Goal: Task Accomplishment & Management: Complete application form

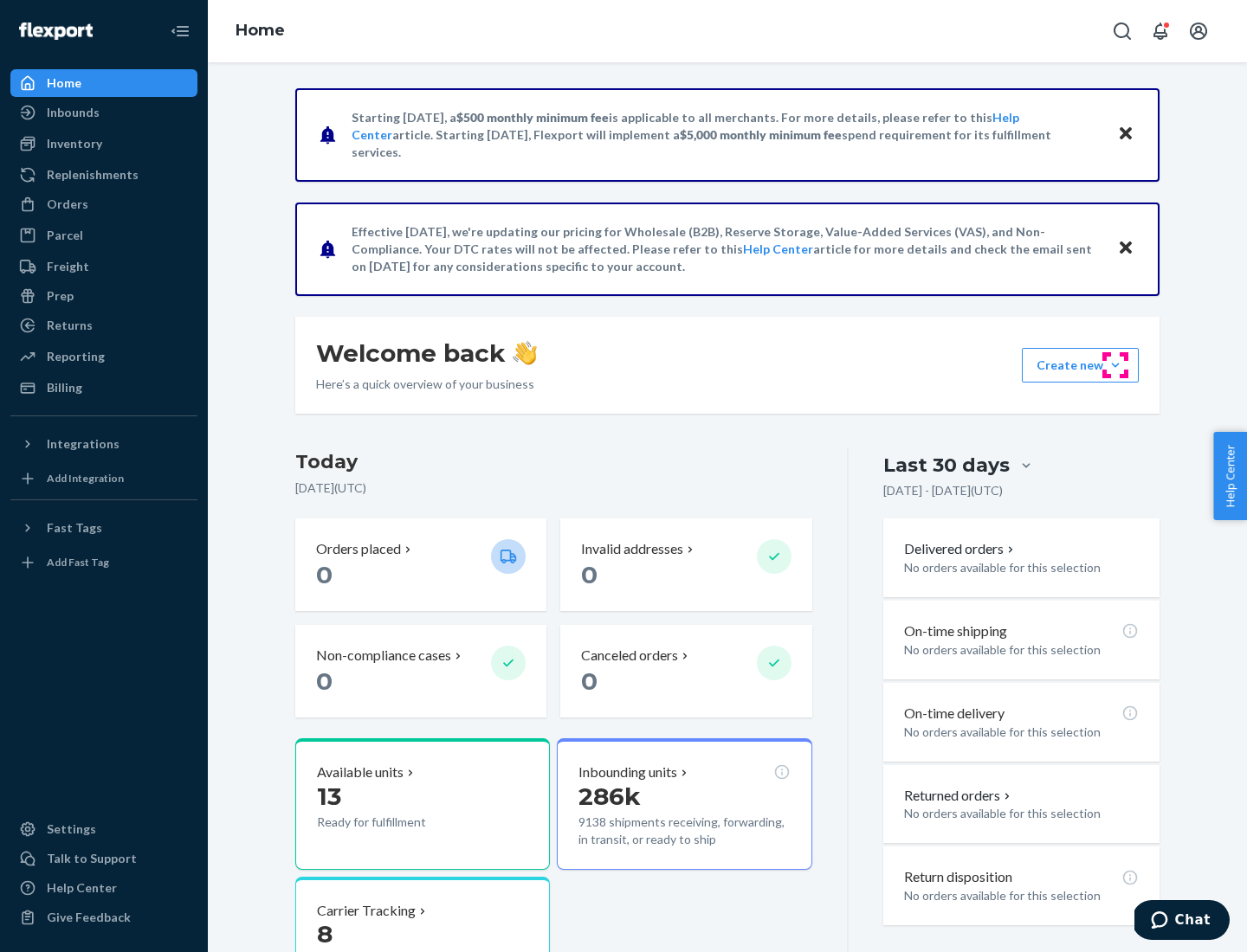
click at [1115, 366] on button "Create new Create new inbound Create new order Create new product" at bounding box center [1080, 366] width 117 height 35
click at [104, 113] on div "Inbounds" at bounding box center [104, 113] width 183 height 24
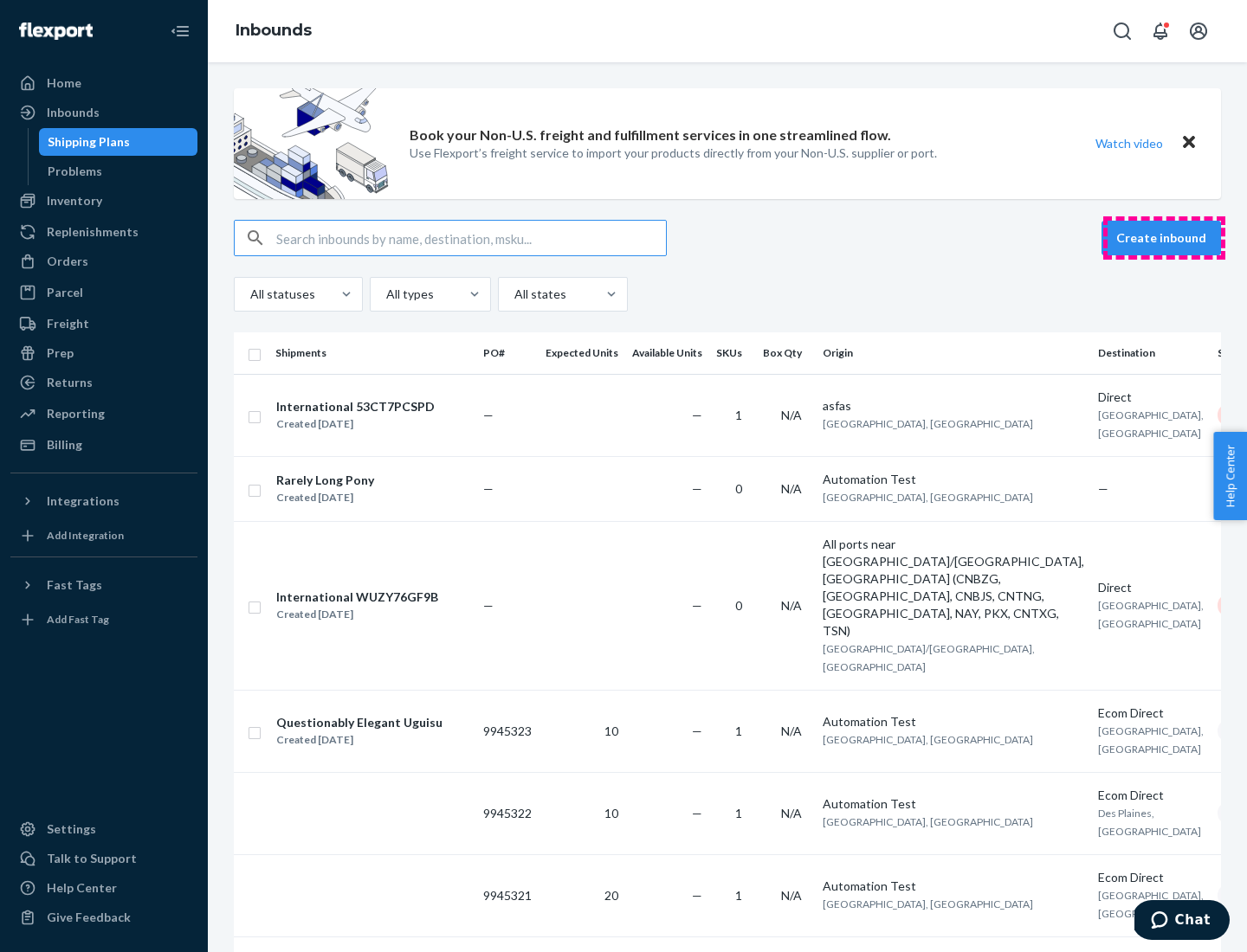
click at [1164, 238] on button "Create inbound" at bounding box center [1161, 238] width 119 height 35
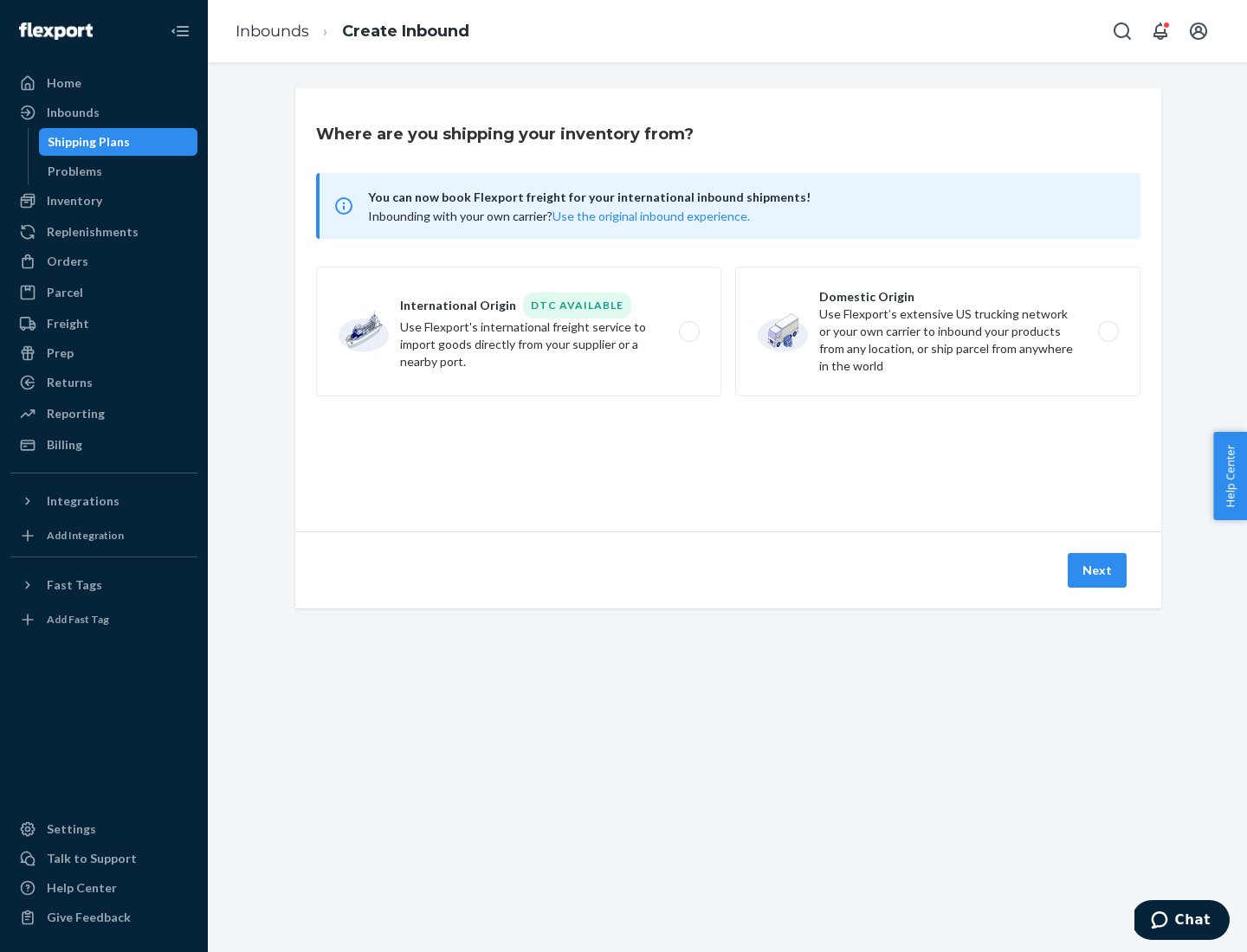
click at [937, 332] on label "Domestic Origin Use Flexport’s extensive US trucking network or your own carrie…" at bounding box center [937, 332] width 405 height 130
click at [1108, 332] on input "Domestic Origin Use Flexport’s extensive US trucking network or your own carrie…" at bounding box center [1113, 332] width 11 height 11
radio input "true"
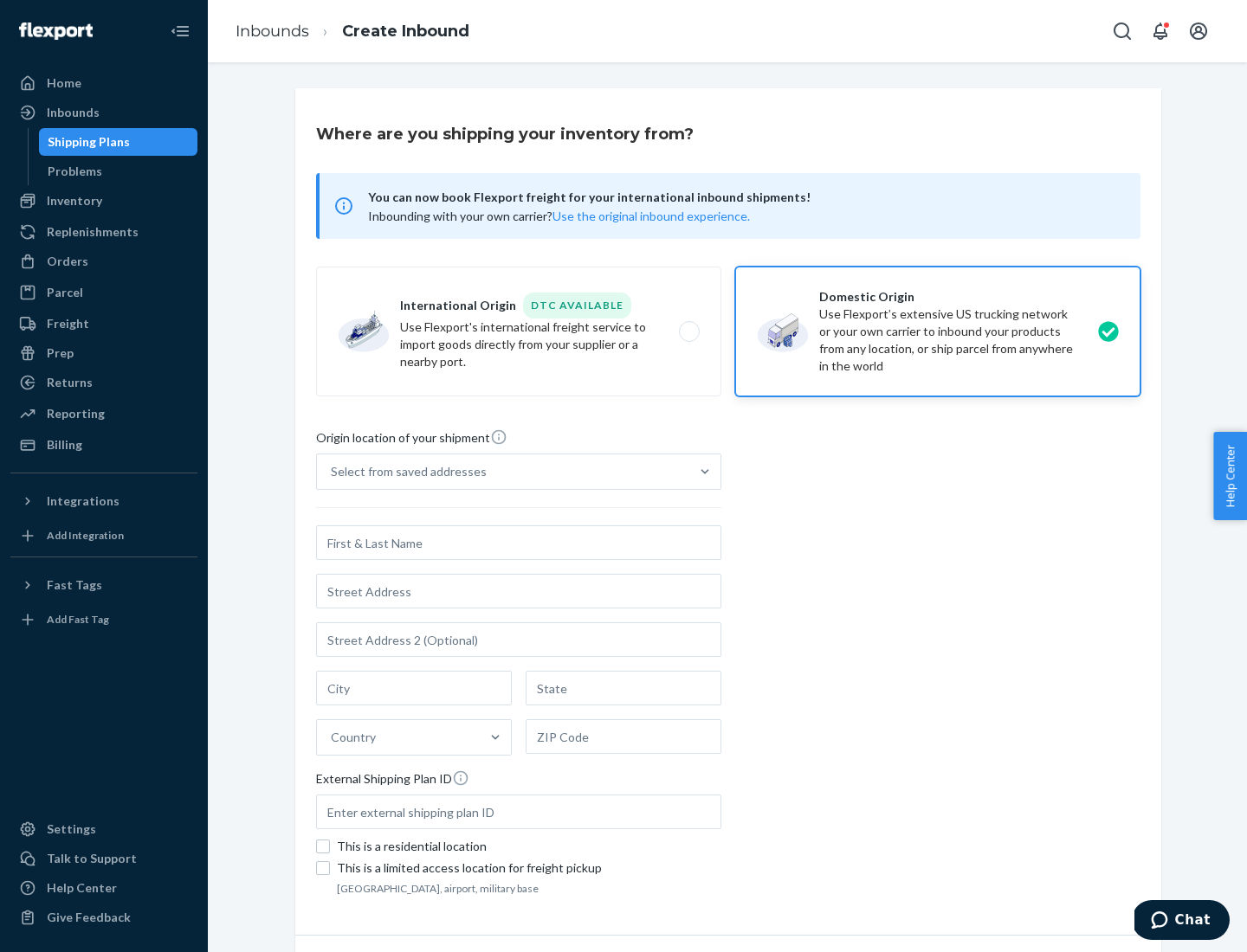
click at [404, 472] on div "Select from saved addresses" at bounding box center [409, 472] width 156 height 17
click at [333, 472] on input "Select from saved addresses" at bounding box center [332, 472] width 2 height 17
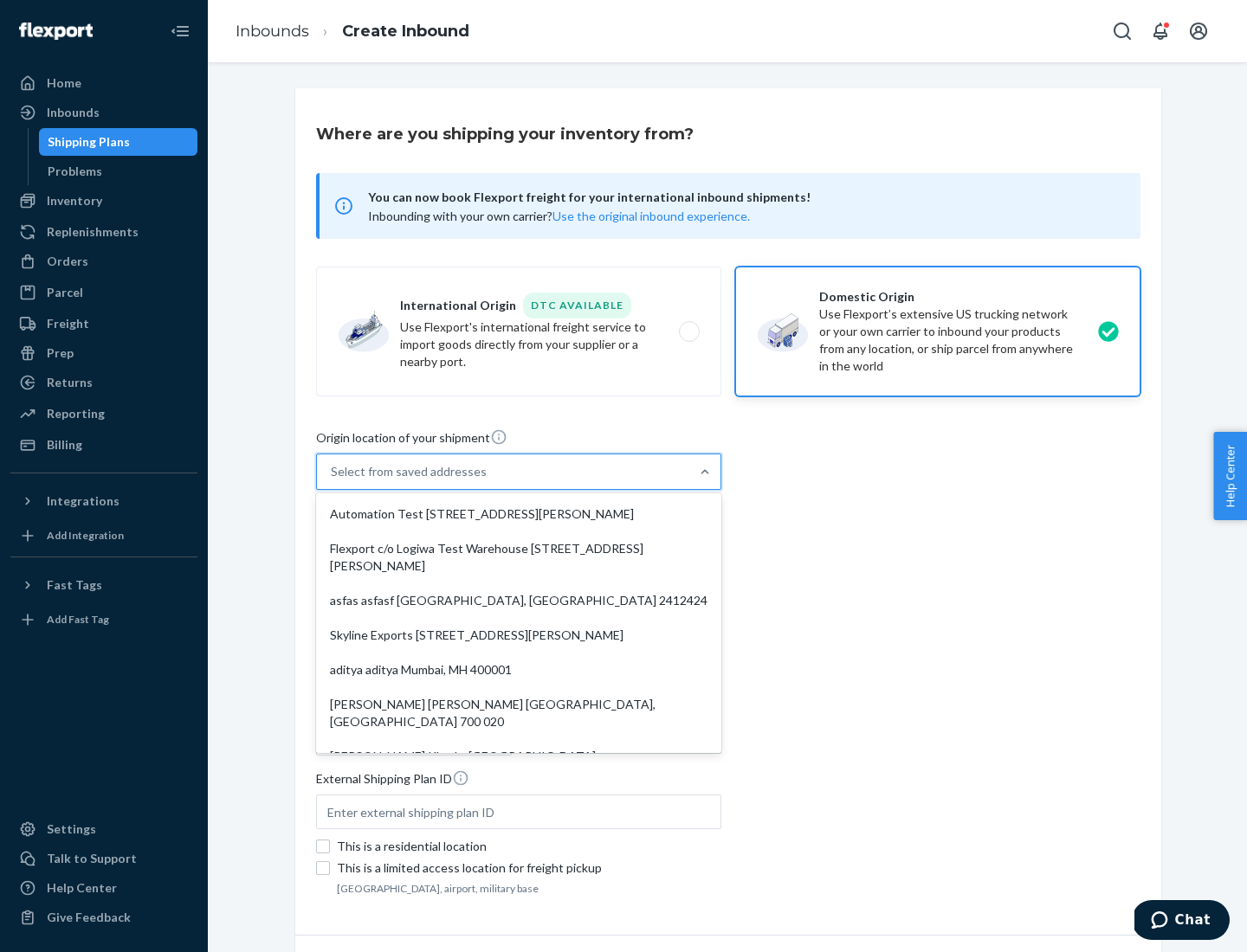
scroll to position [7, 0]
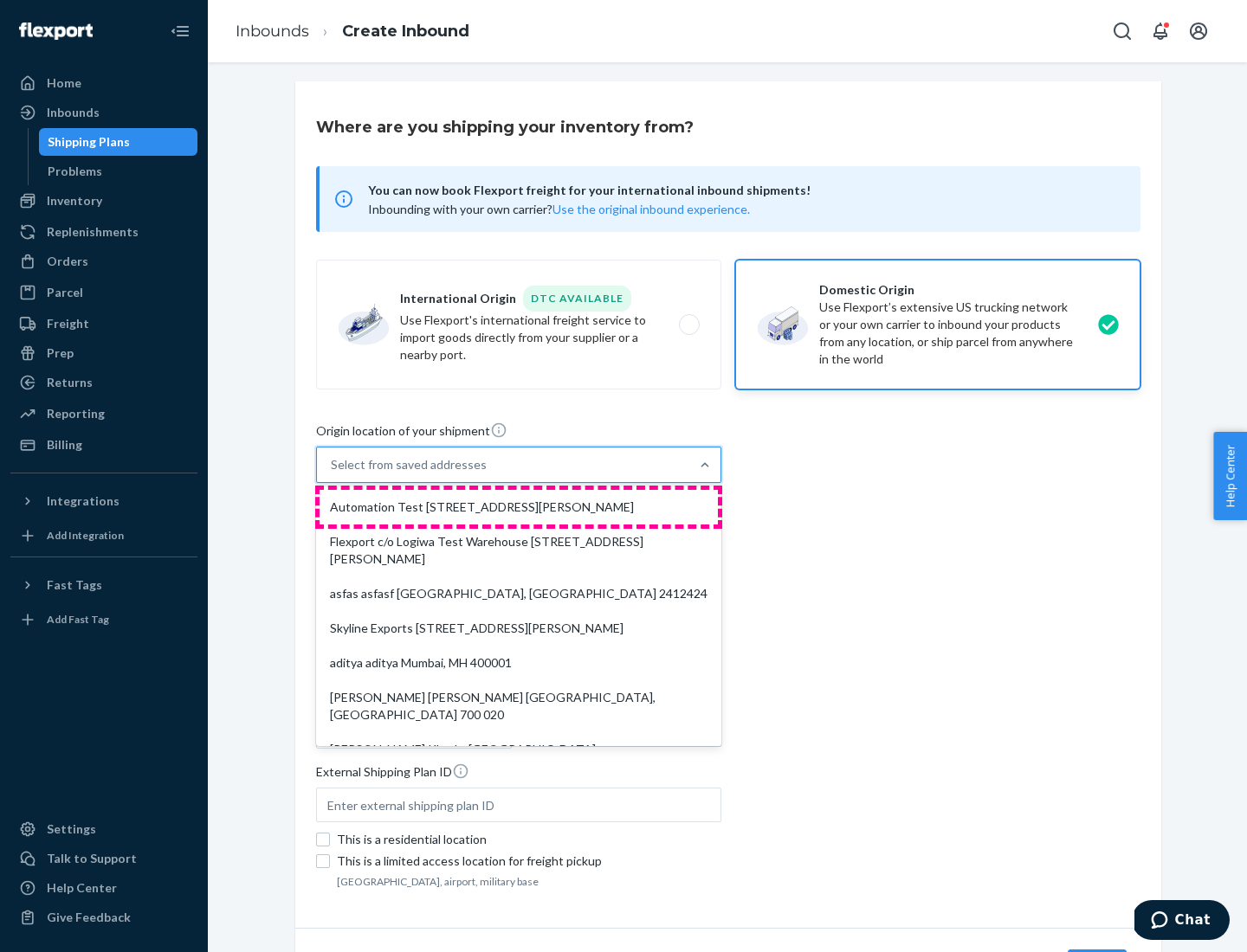
click at [519, 508] on div "Automation Test [STREET_ADDRESS][PERSON_NAME]" at bounding box center [519, 508] width 399 height 35
click at [333, 474] on input "option Automation Test [STREET_ADDRESS][PERSON_NAME]. 9 results available. Use …" at bounding box center [332, 465] width 2 height 17
type input "Automation Test"
type input "9th Floor"
type input "[GEOGRAPHIC_DATA]"
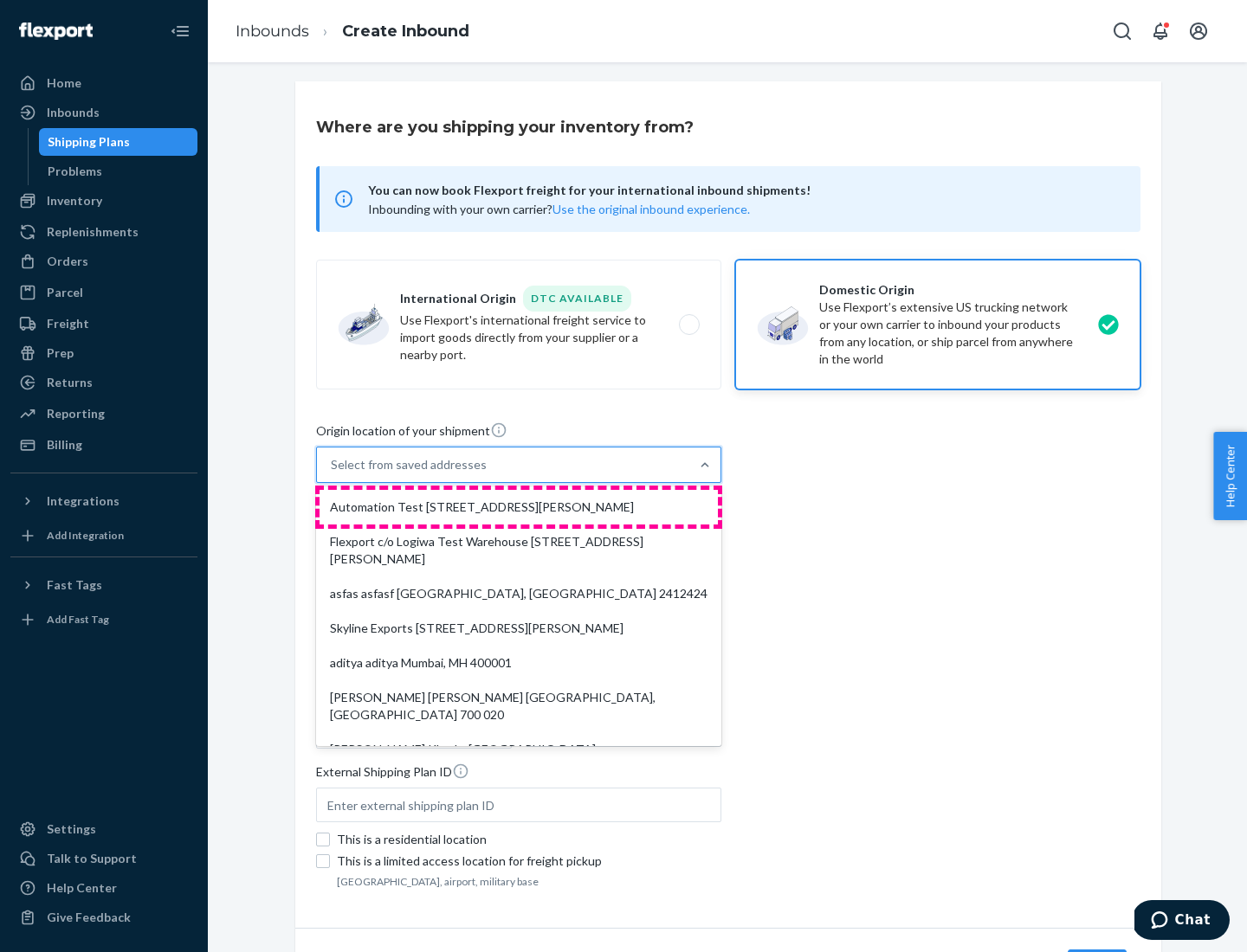
type input "CA"
type input "94104"
type input "[STREET_ADDRESS][PERSON_NAME]"
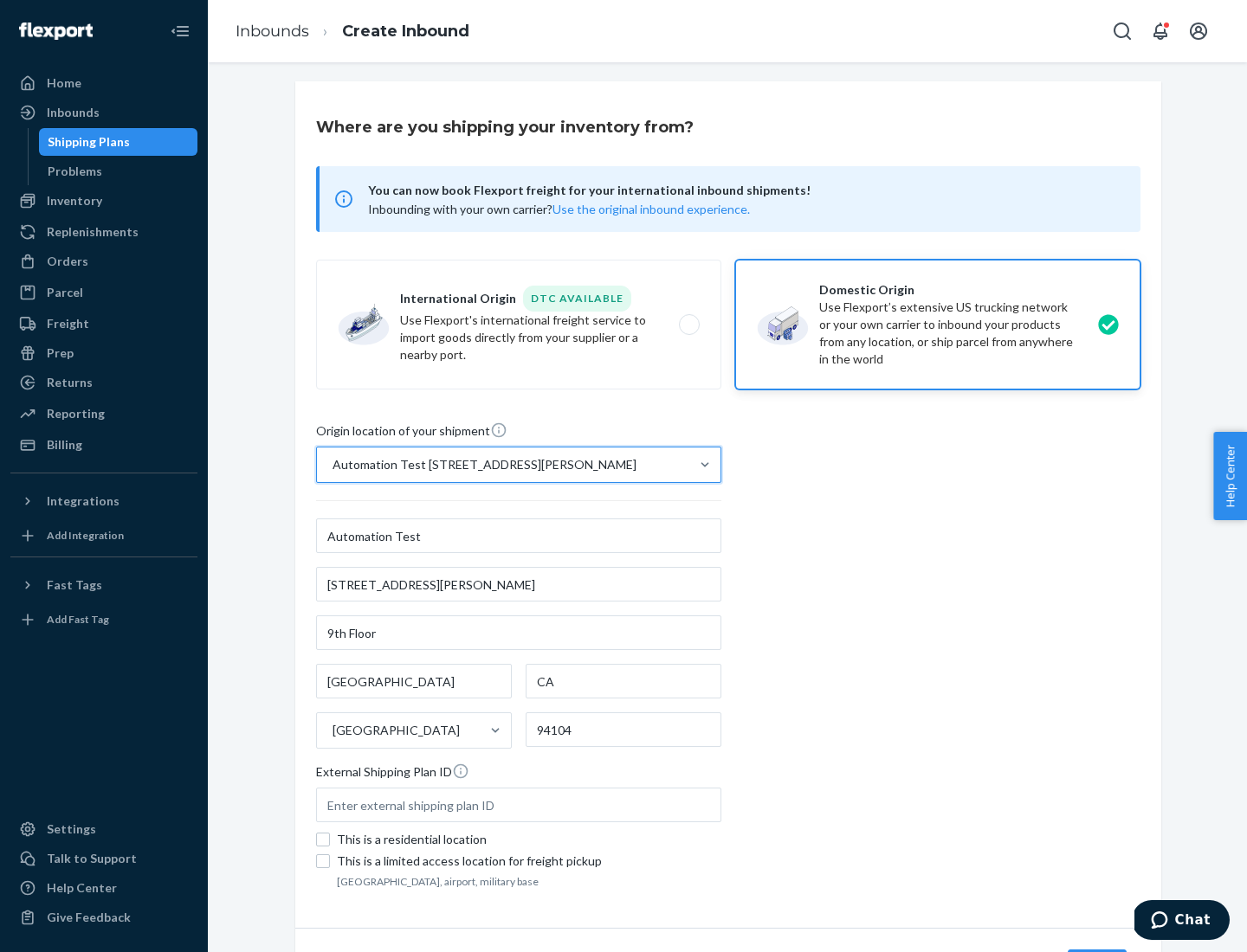
scroll to position [102, 0]
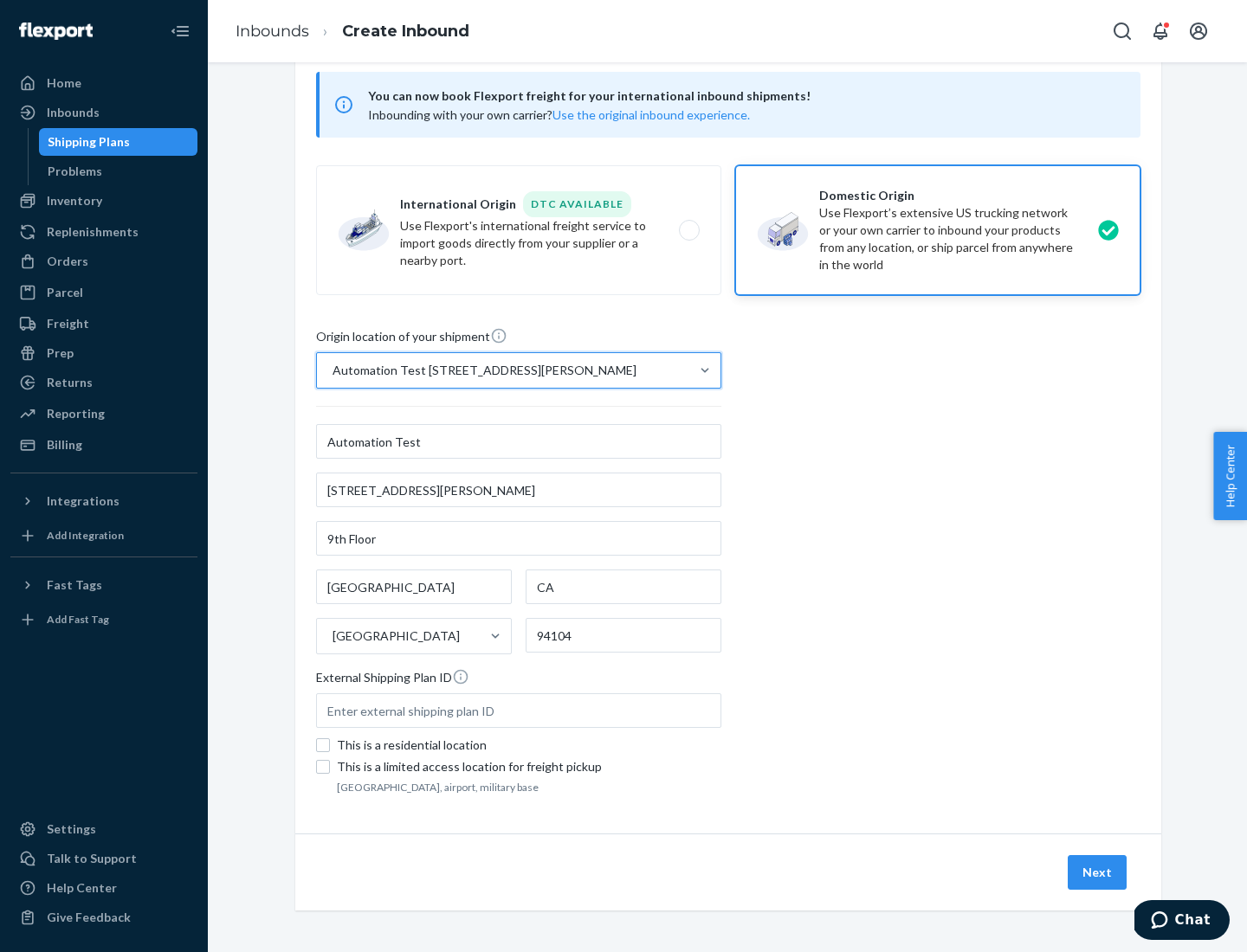
click at [1098, 873] on button "Next" at bounding box center [1097, 873] width 59 height 35
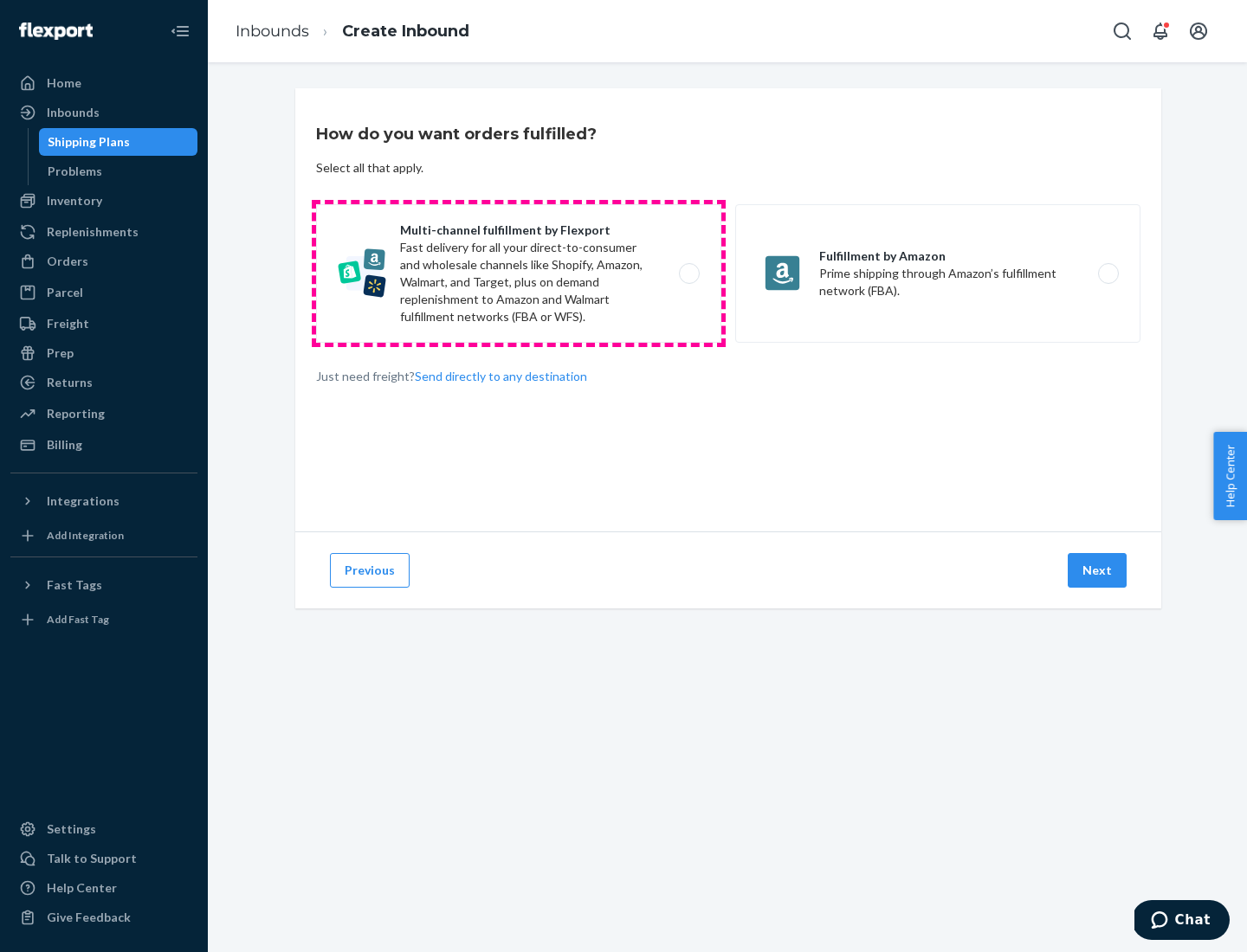
click at [519, 274] on label "Multi-channel fulfillment by Flexport Fast delivery for all your direct-to-cons…" at bounding box center [519, 273] width 405 height 138
click at [688, 274] on input "Multi-channel fulfillment by Flexport Fast delivery for all your direct-to-cons…" at bounding box center [694, 274] width 11 height 11
radio input "true"
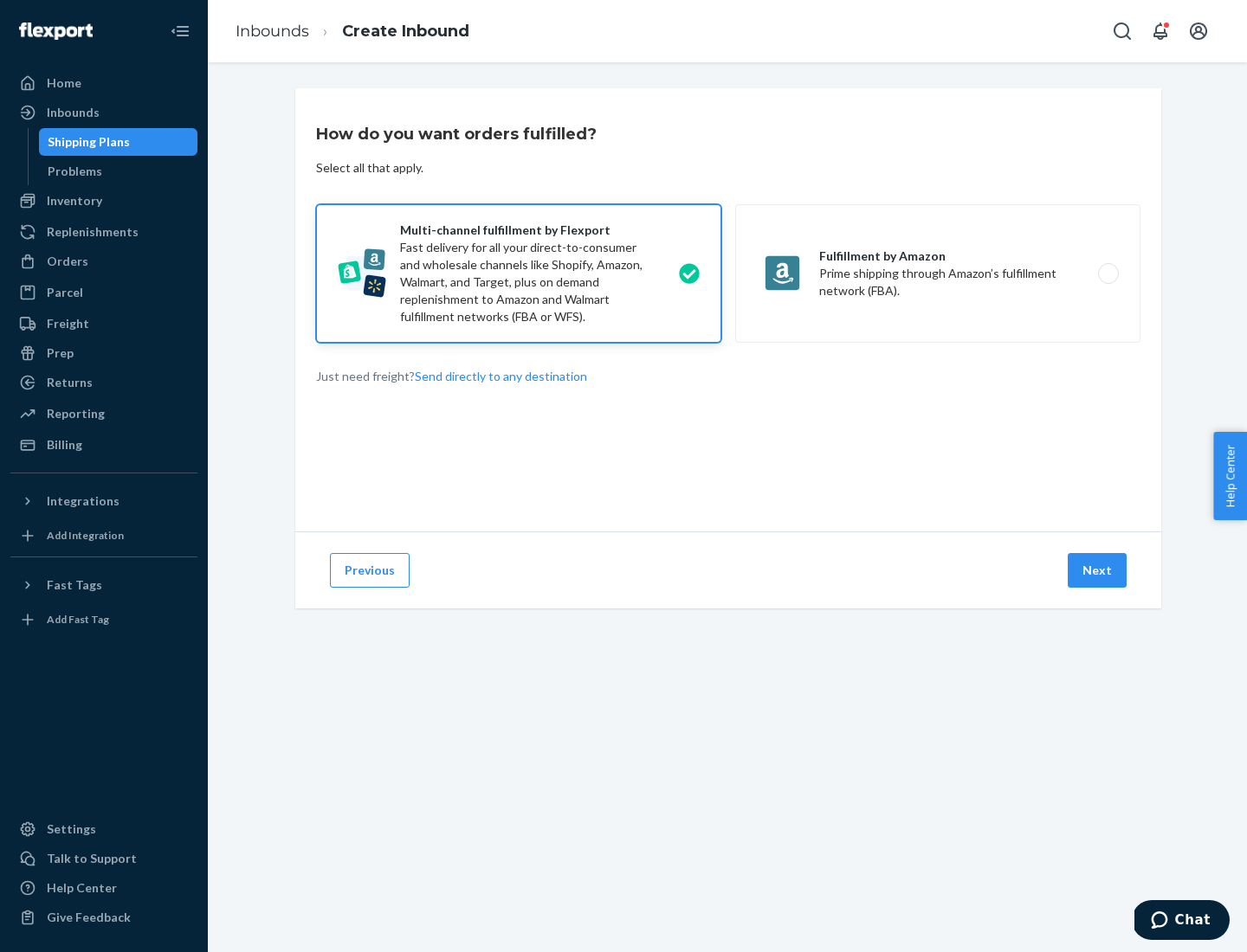
click at [1098, 571] on button "Next" at bounding box center [1097, 571] width 59 height 35
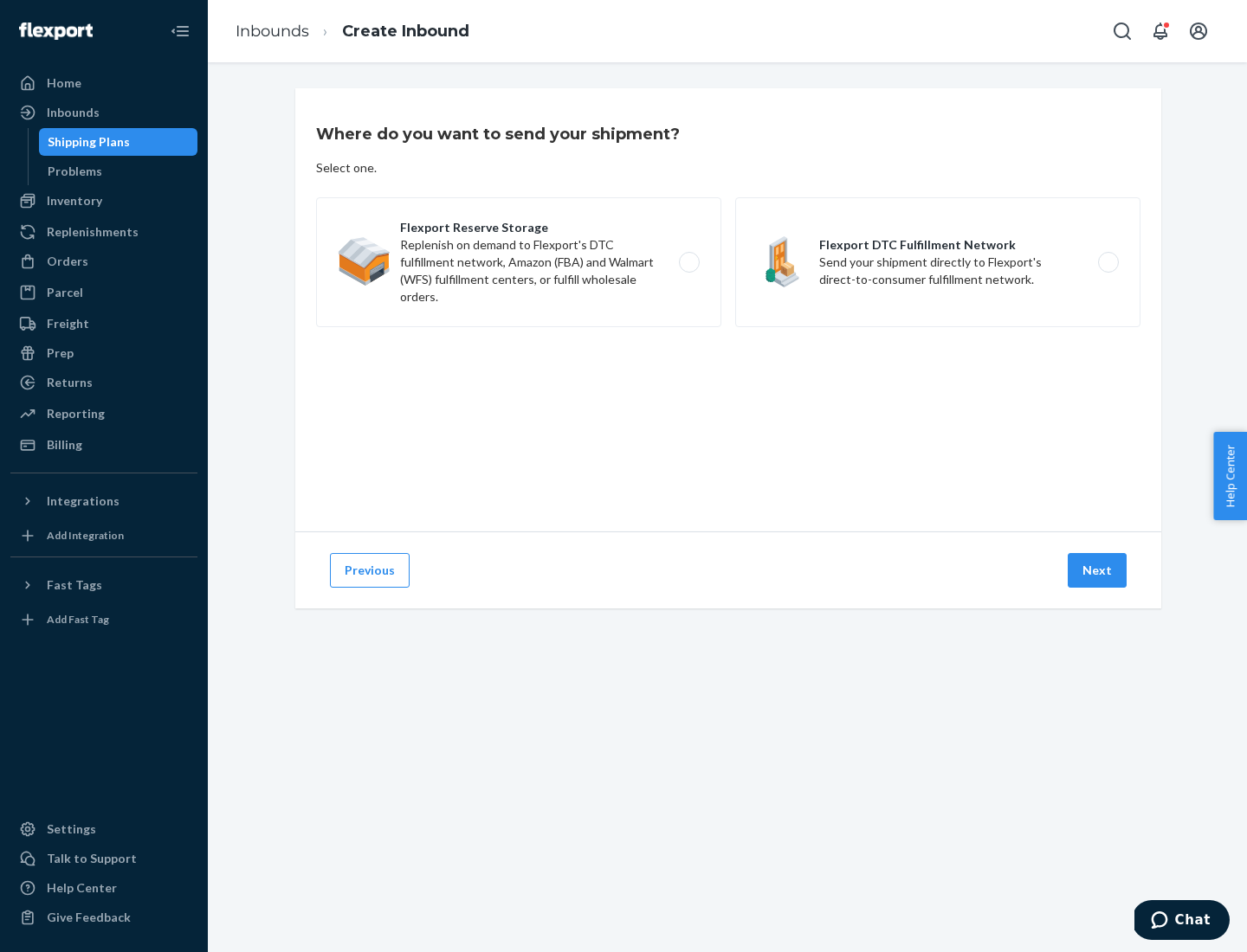
click at [937, 262] on label "Flexport DTC Fulfillment Network Send your shipment directly to Flexport's dire…" at bounding box center [937, 262] width 405 height 130
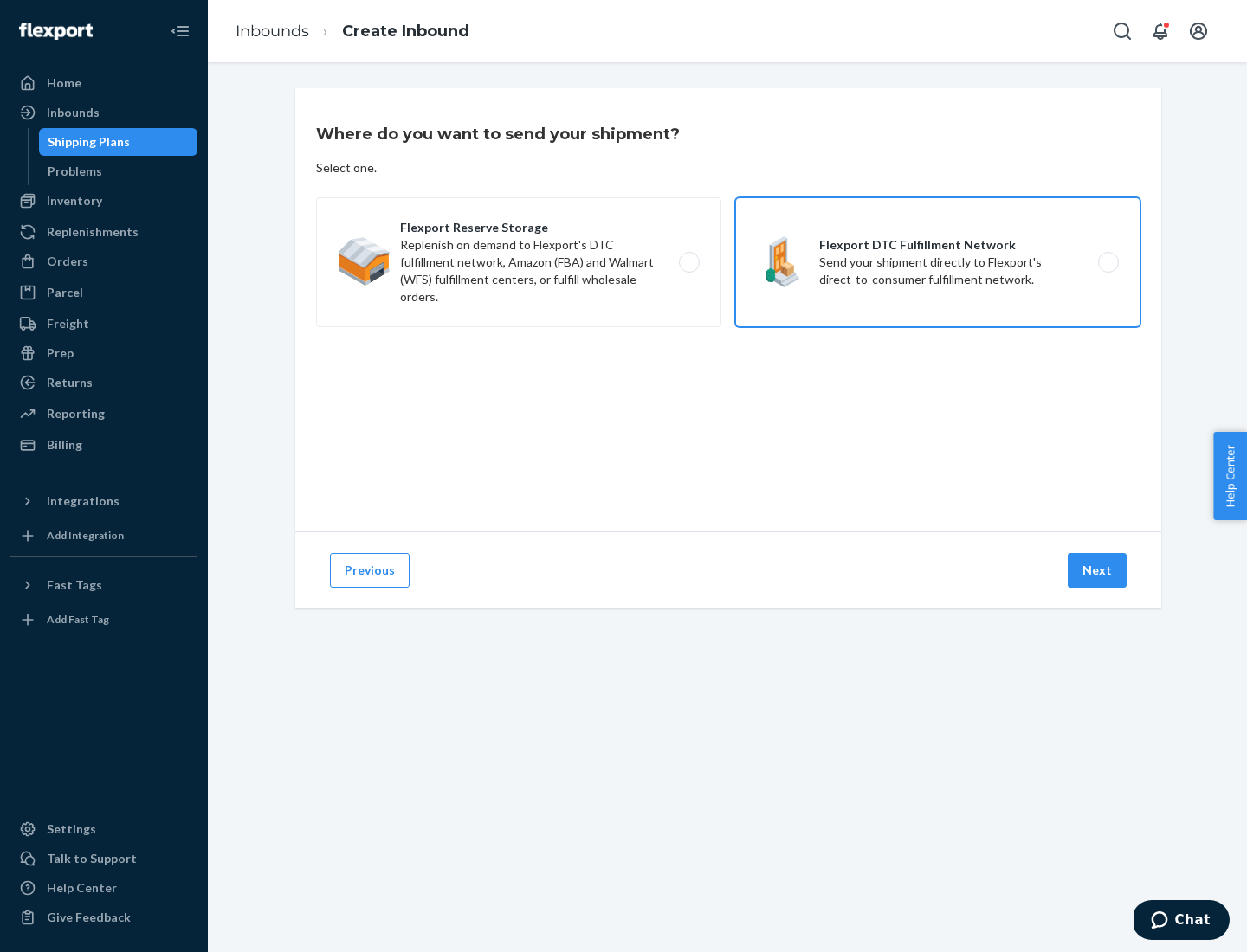
click at [1108, 262] on input "Flexport DTC Fulfillment Network Send your shipment directly to Flexport's dire…" at bounding box center [1113, 263] width 11 height 11
radio input "true"
click at [1098, 571] on button "Next" at bounding box center [1097, 571] width 59 height 35
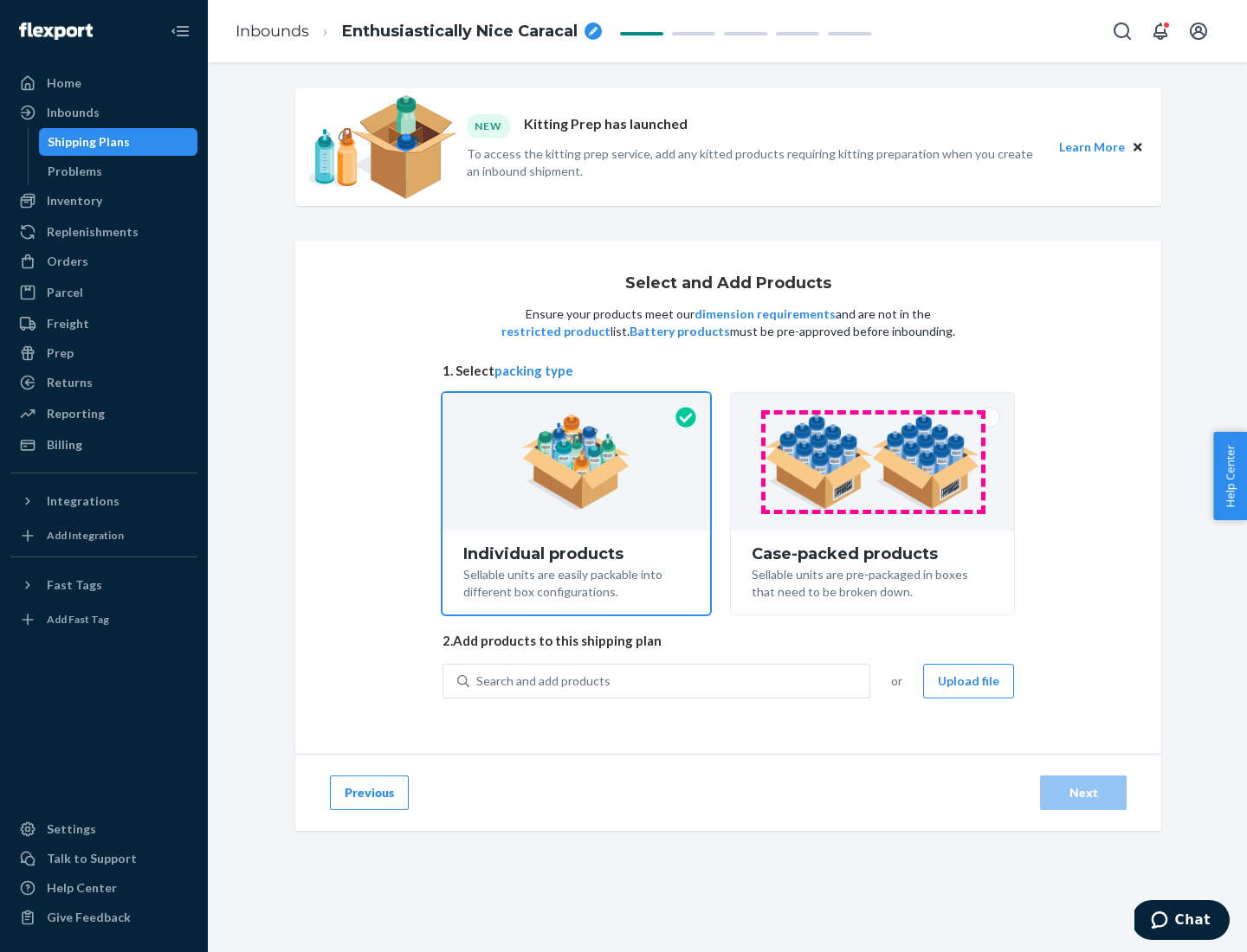
click at [873, 463] on img at bounding box center [871, 463] width 215 height 95
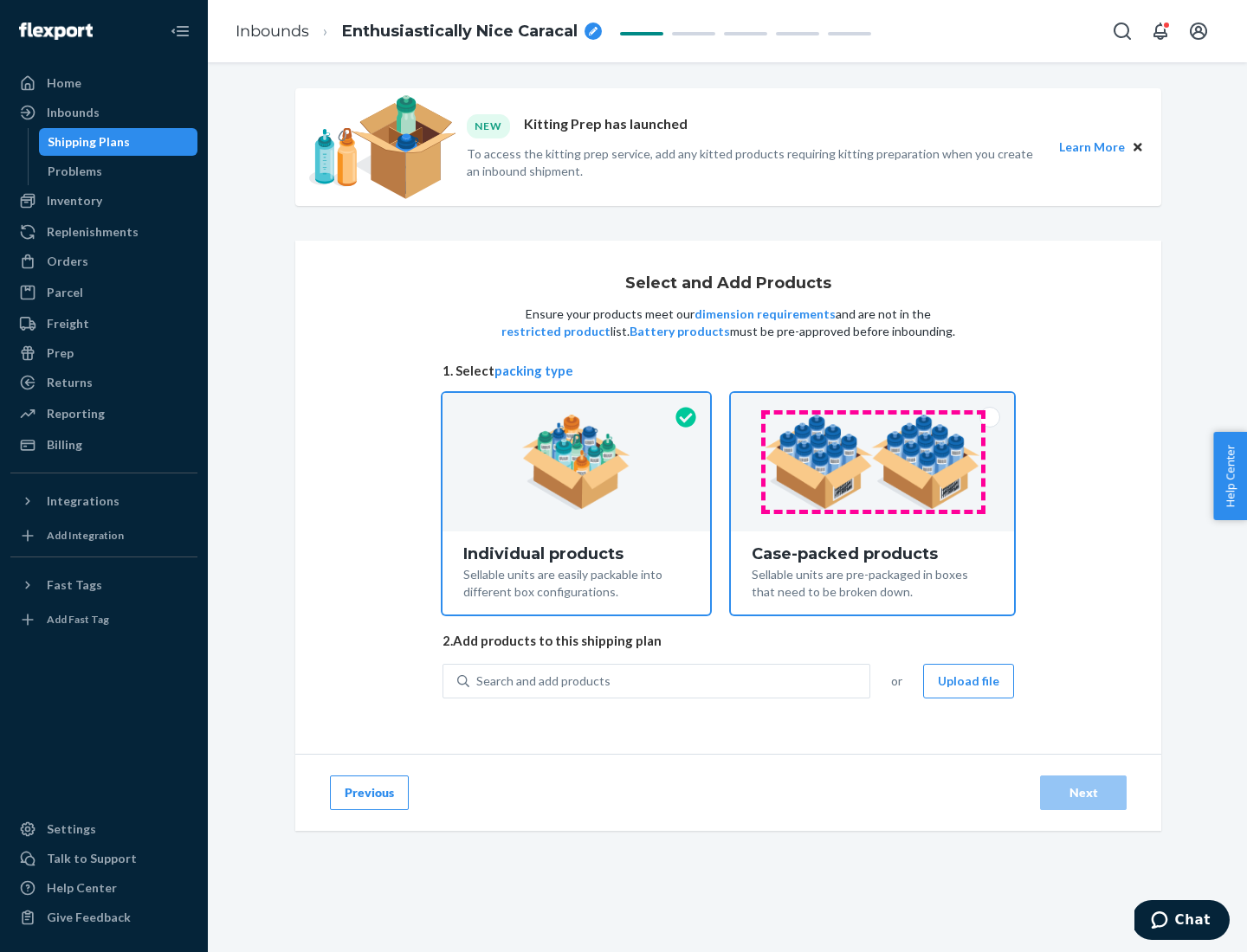
click at [873, 404] on input "Case-packed products Sellable units are pre-packaged in boxes that need to be b…" at bounding box center [872, 399] width 11 height 11
radio input "true"
radio input "false"
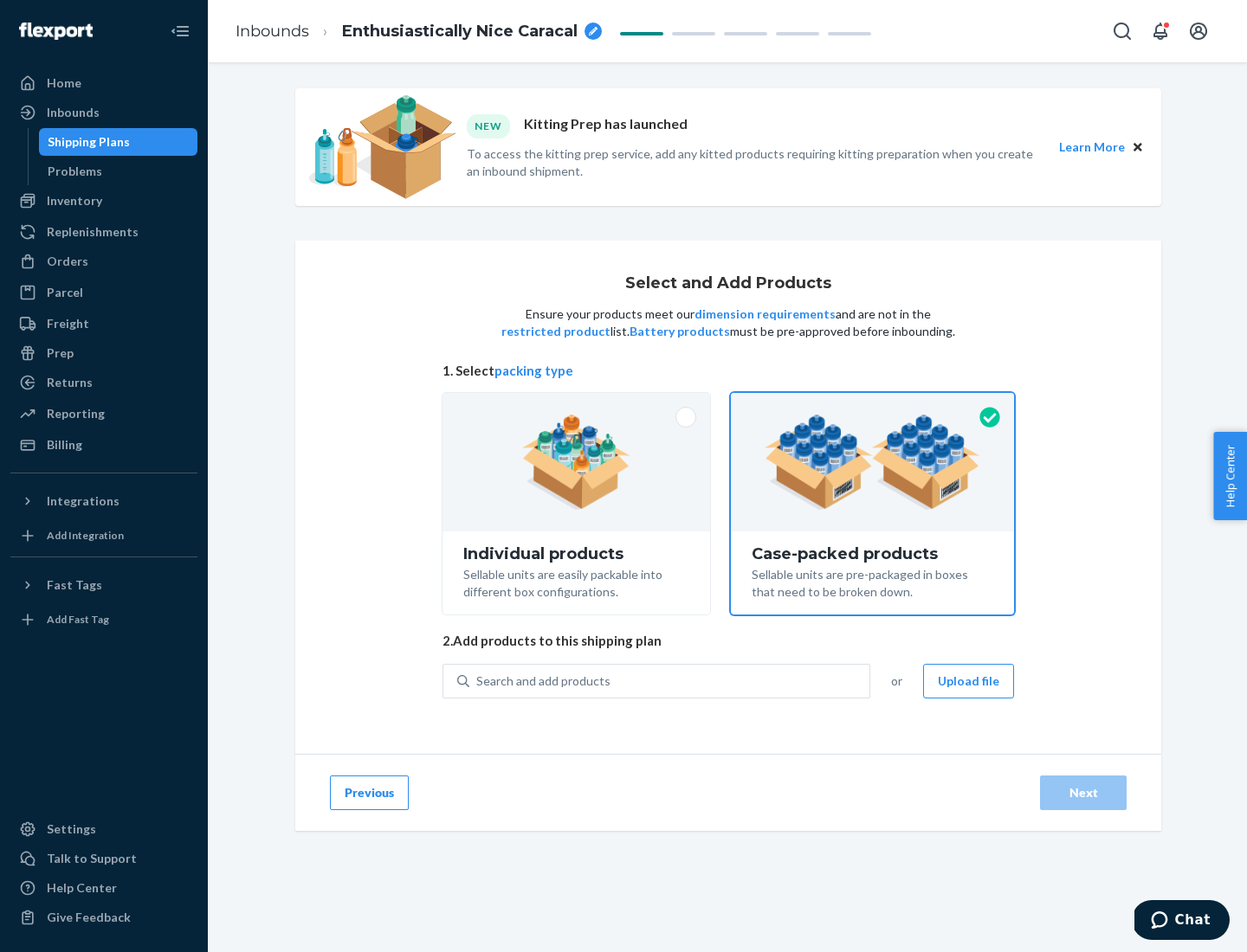
click at [670, 681] on div "Search and add products" at bounding box center [669, 682] width 400 height 31
click at [478, 681] on input "Search and add products" at bounding box center [477, 681] width 2 height 17
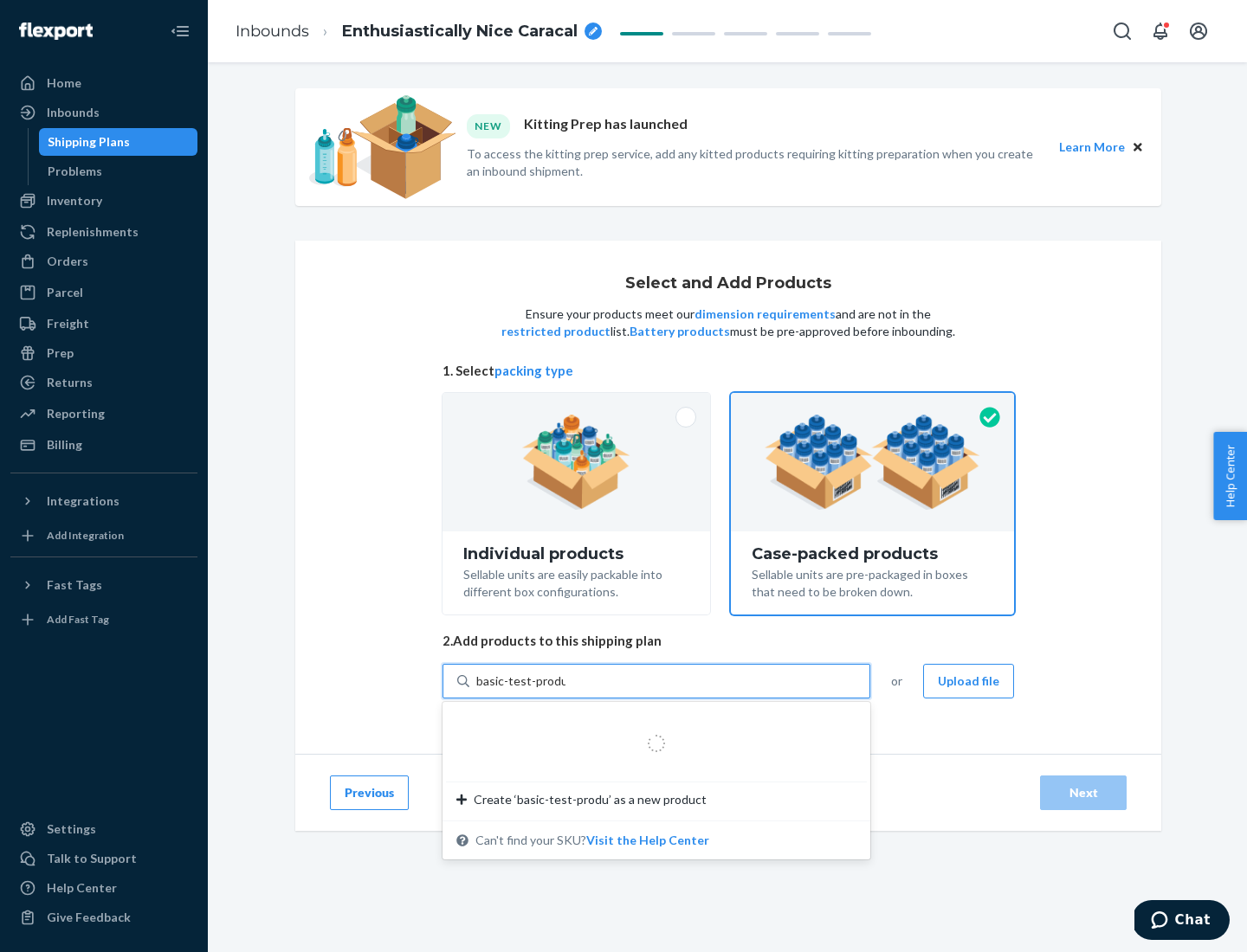
type input "basic-test-product-1"
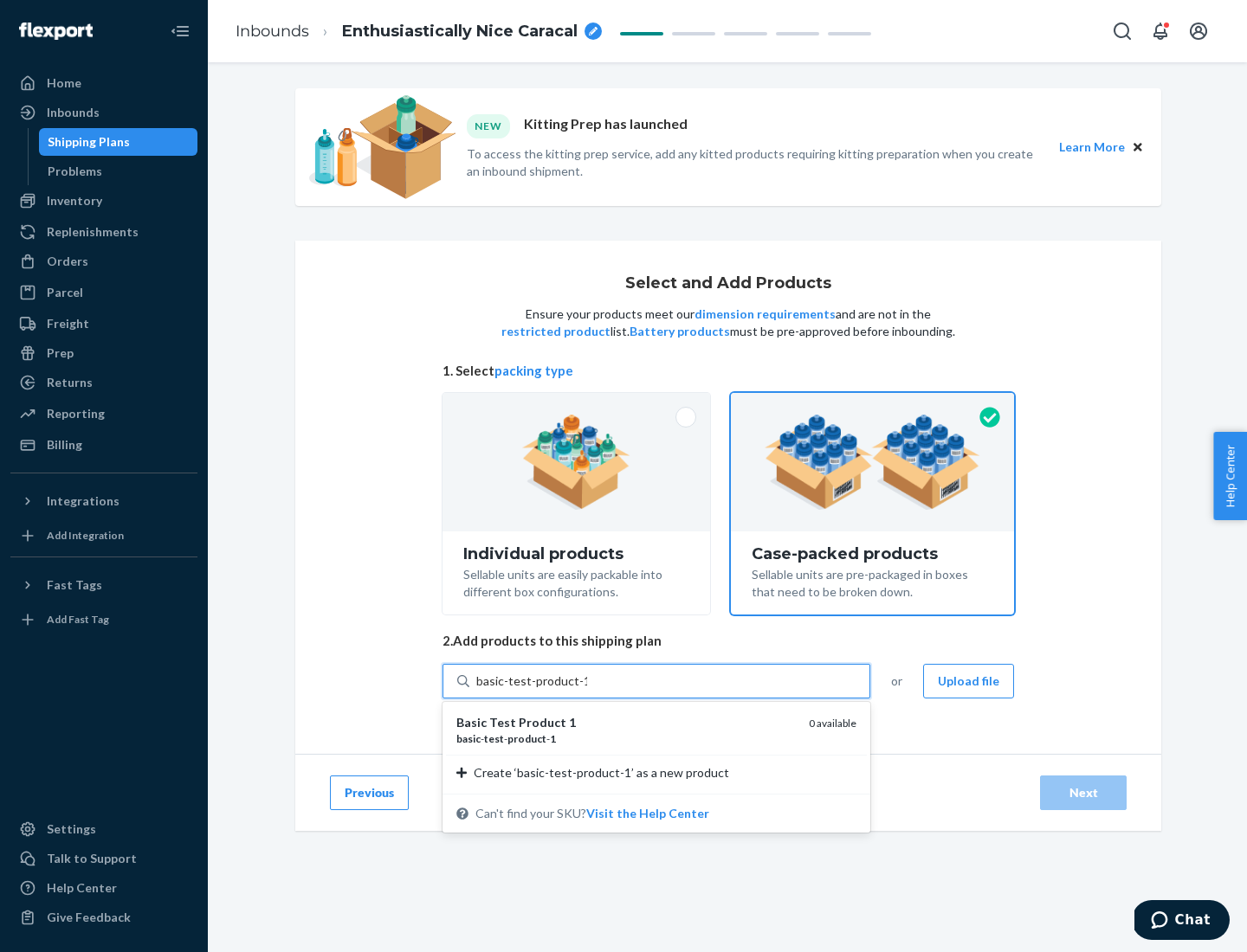
click at [626, 739] on div "basic - test - product - 1" at bounding box center [625, 739] width 338 height 15
click at [587, 690] on input "basic-test-product-1" at bounding box center [531, 681] width 111 height 17
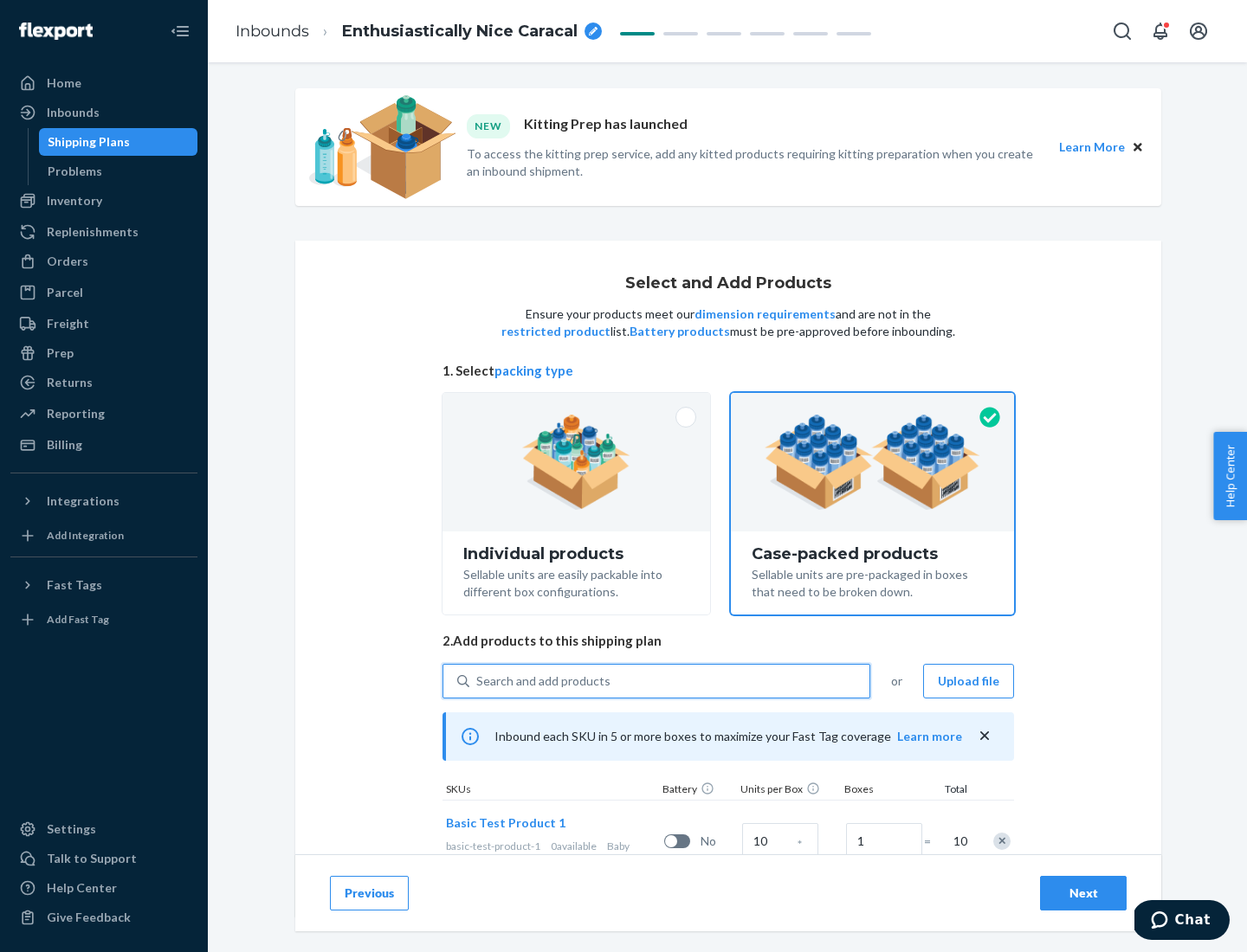
scroll to position [62, 0]
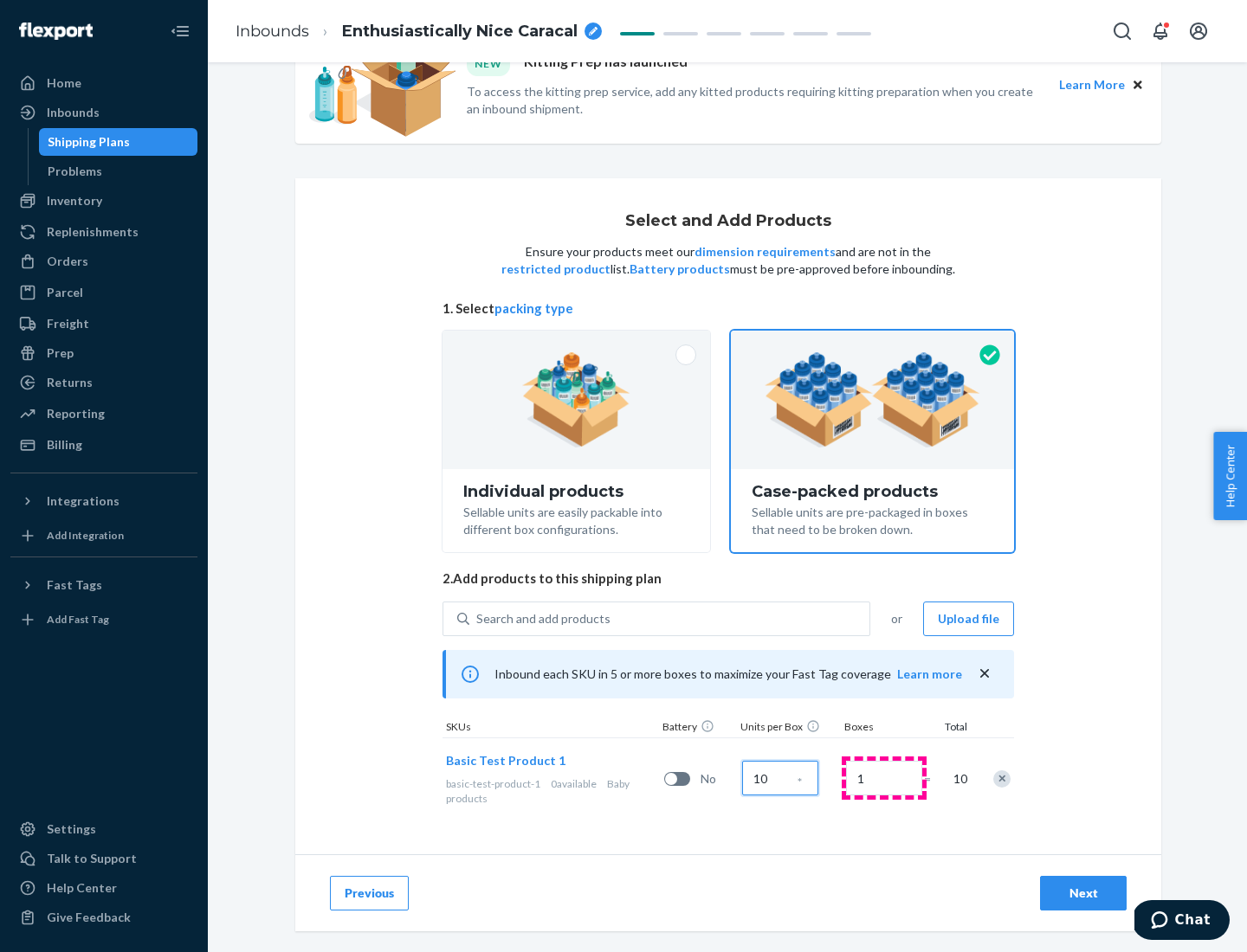
type input "10"
type input "7"
click at [1083, 893] on div "Next" at bounding box center [1083, 893] width 57 height 17
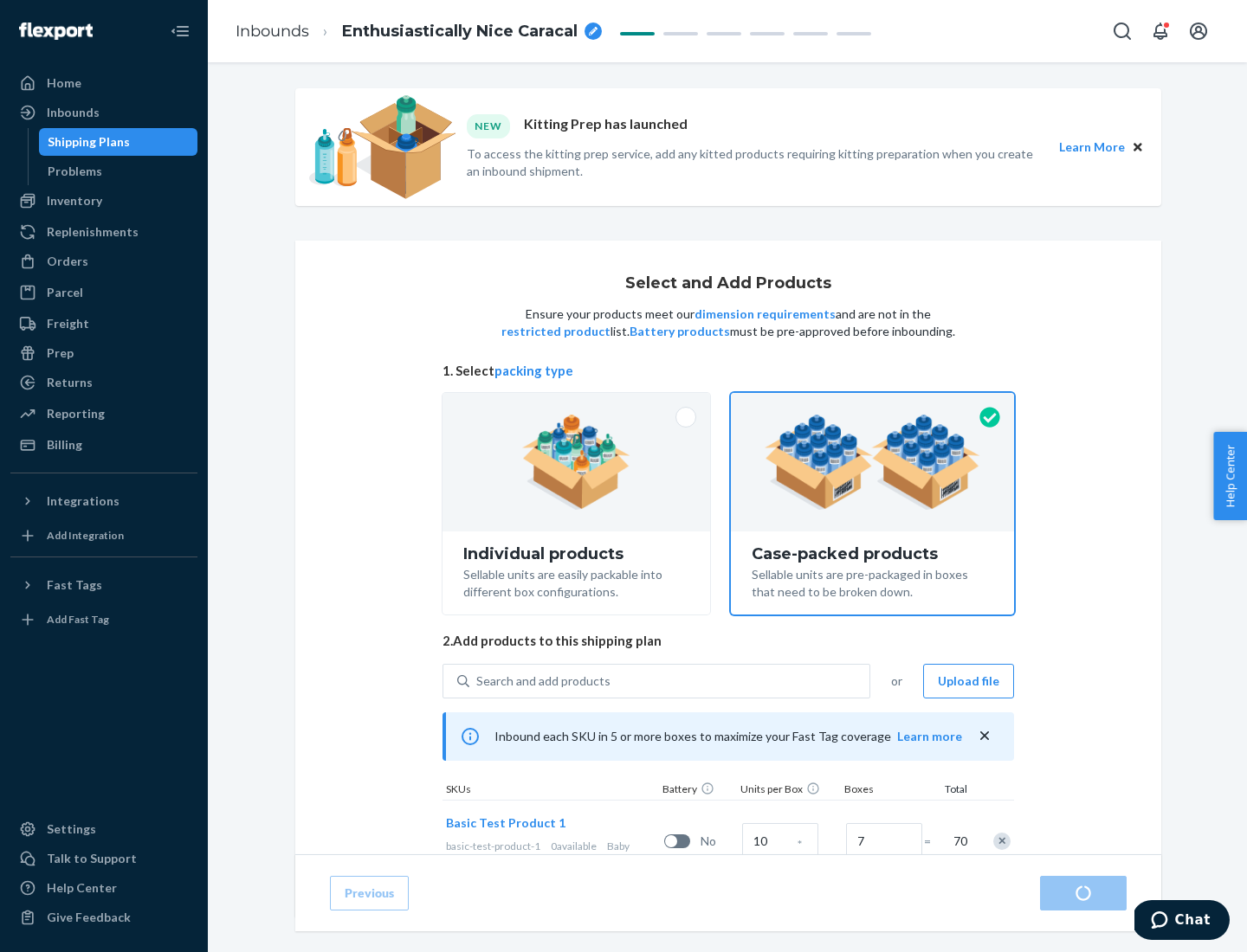
radio input "true"
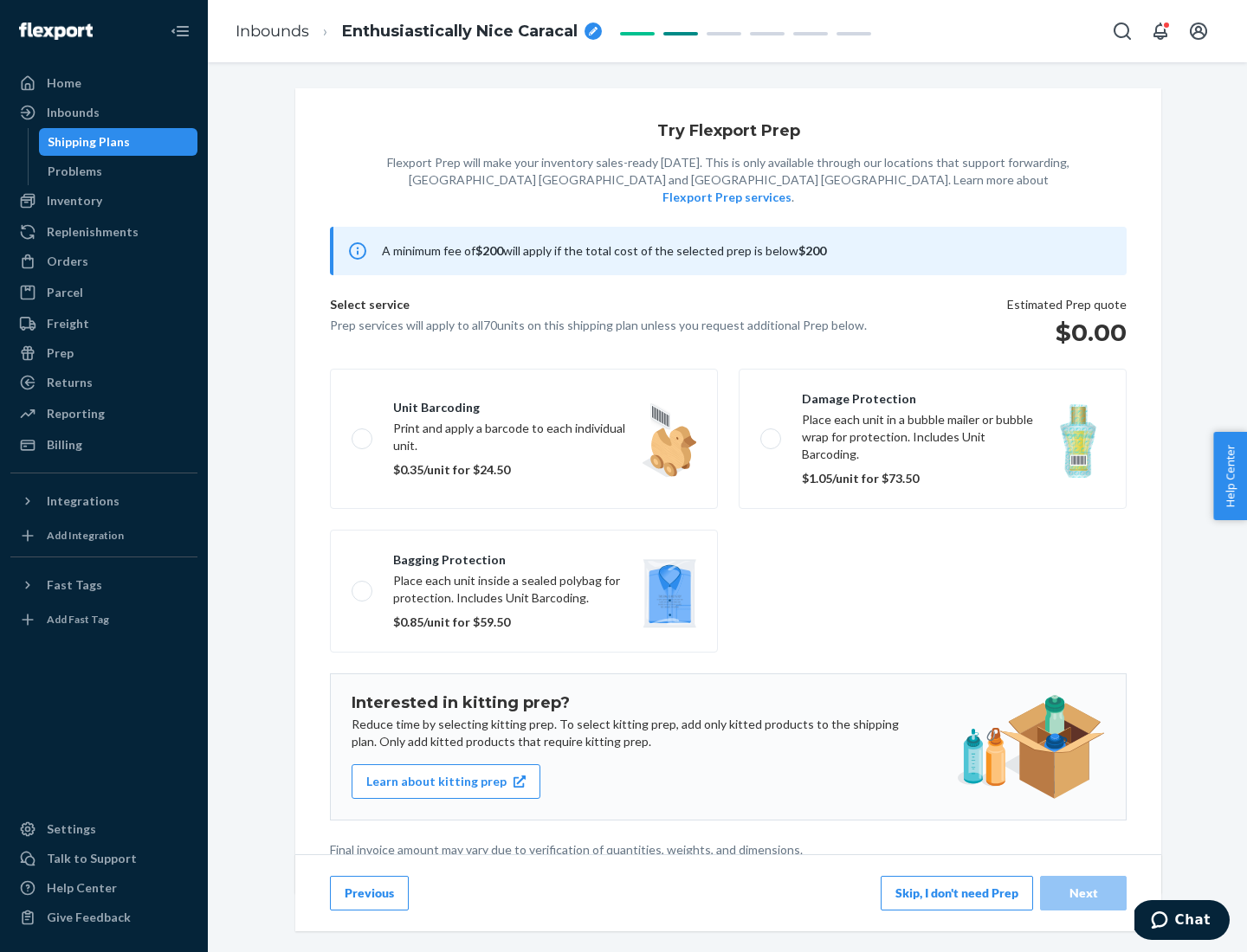
scroll to position [5, 0]
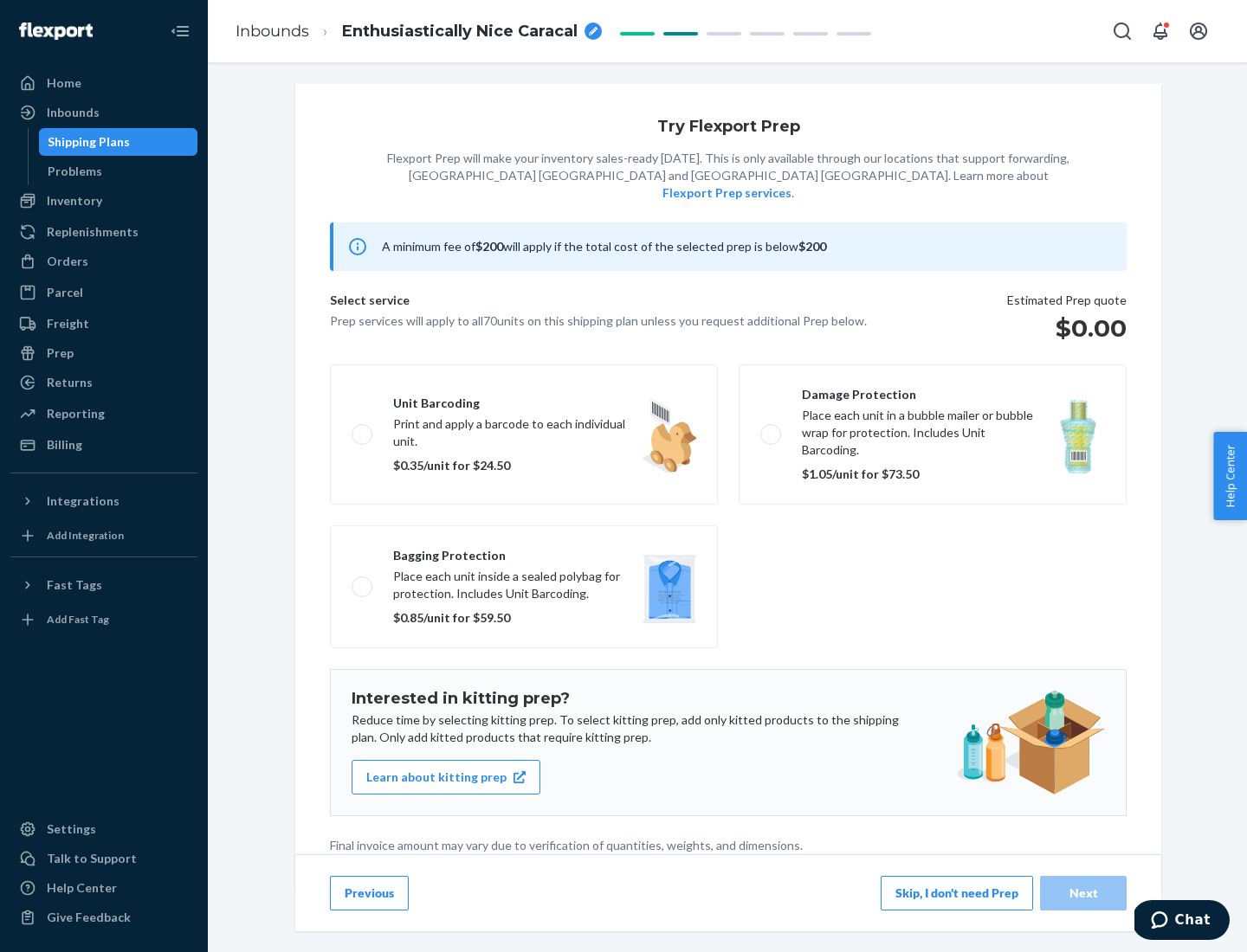
click at [524, 552] on label "Bagging protection Place each unit inside a sealed polybag for protection. Incl…" at bounding box center [523, 587] width 388 height 123
click at [363, 581] on input "Bagging protection Place each unit inside a sealed polybag for protection. Incl…" at bounding box center [357, 586] width 11 height 11
checkbox input "true"
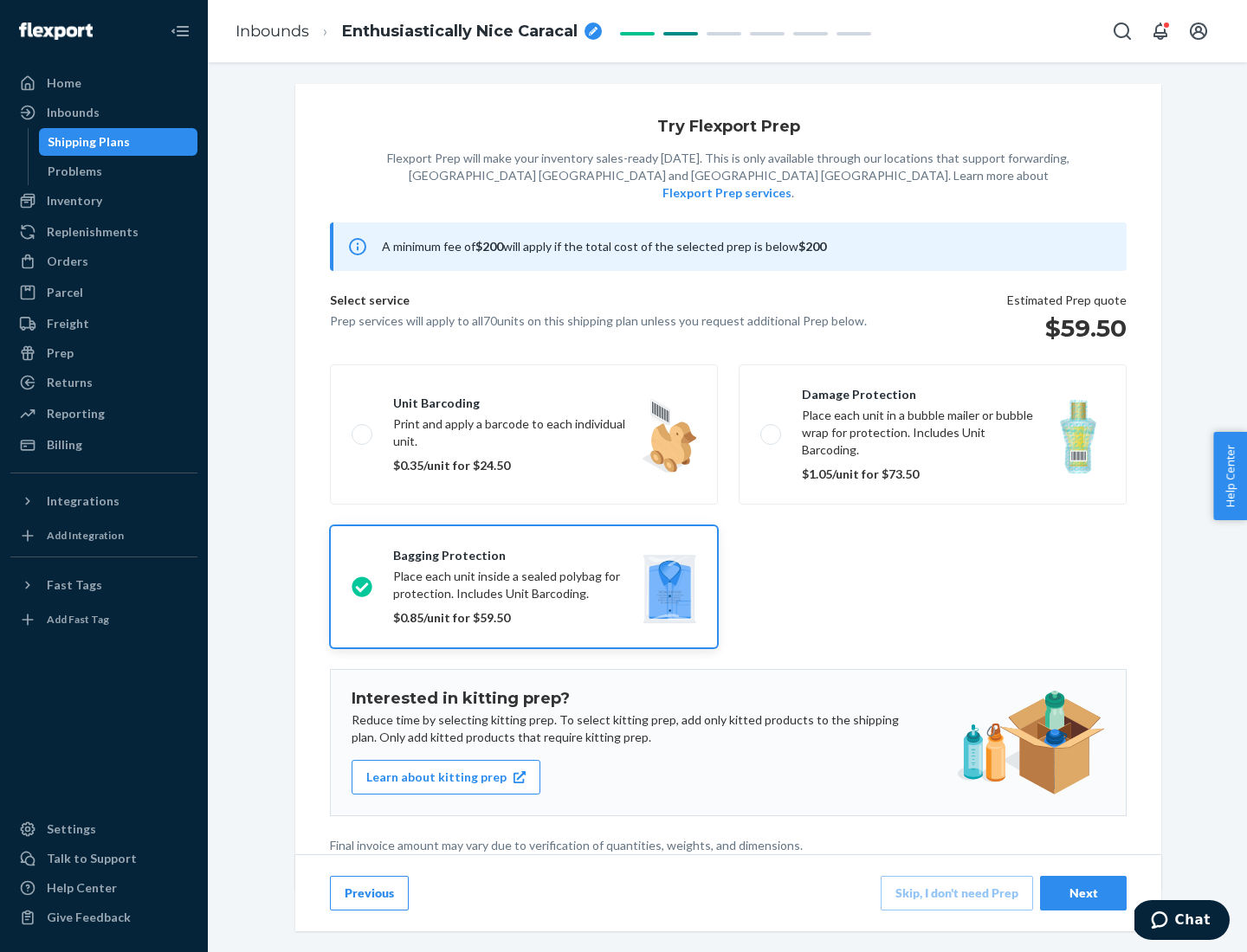
click at [1083, 892] on div "Next" at bounding box center [1083, 893] width 57 height 17
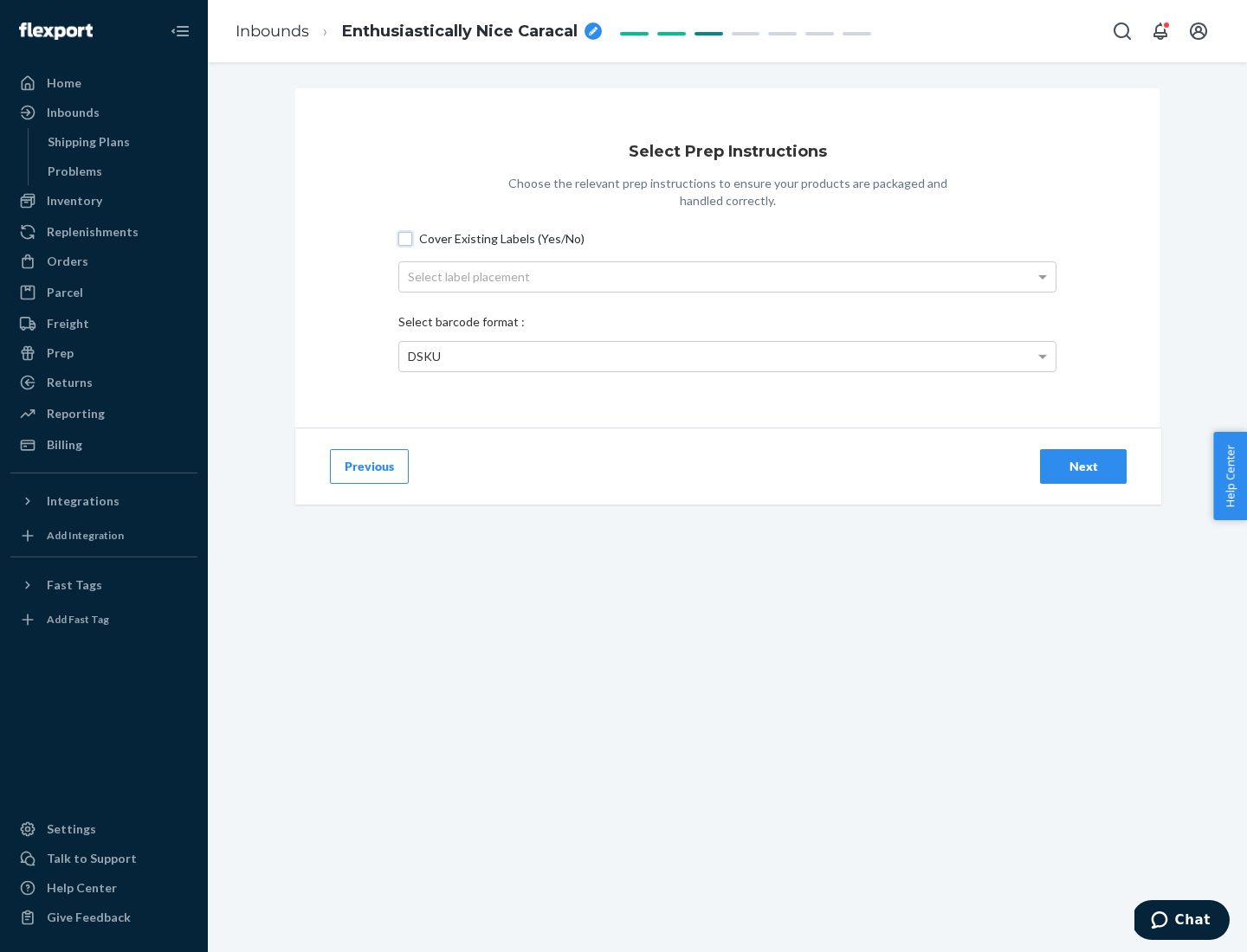
click at [405, 238] on input "Cover Existing Labels (Yes/No)" at bounding box center [405, 238] width 14 height 14
checkbox input "true"
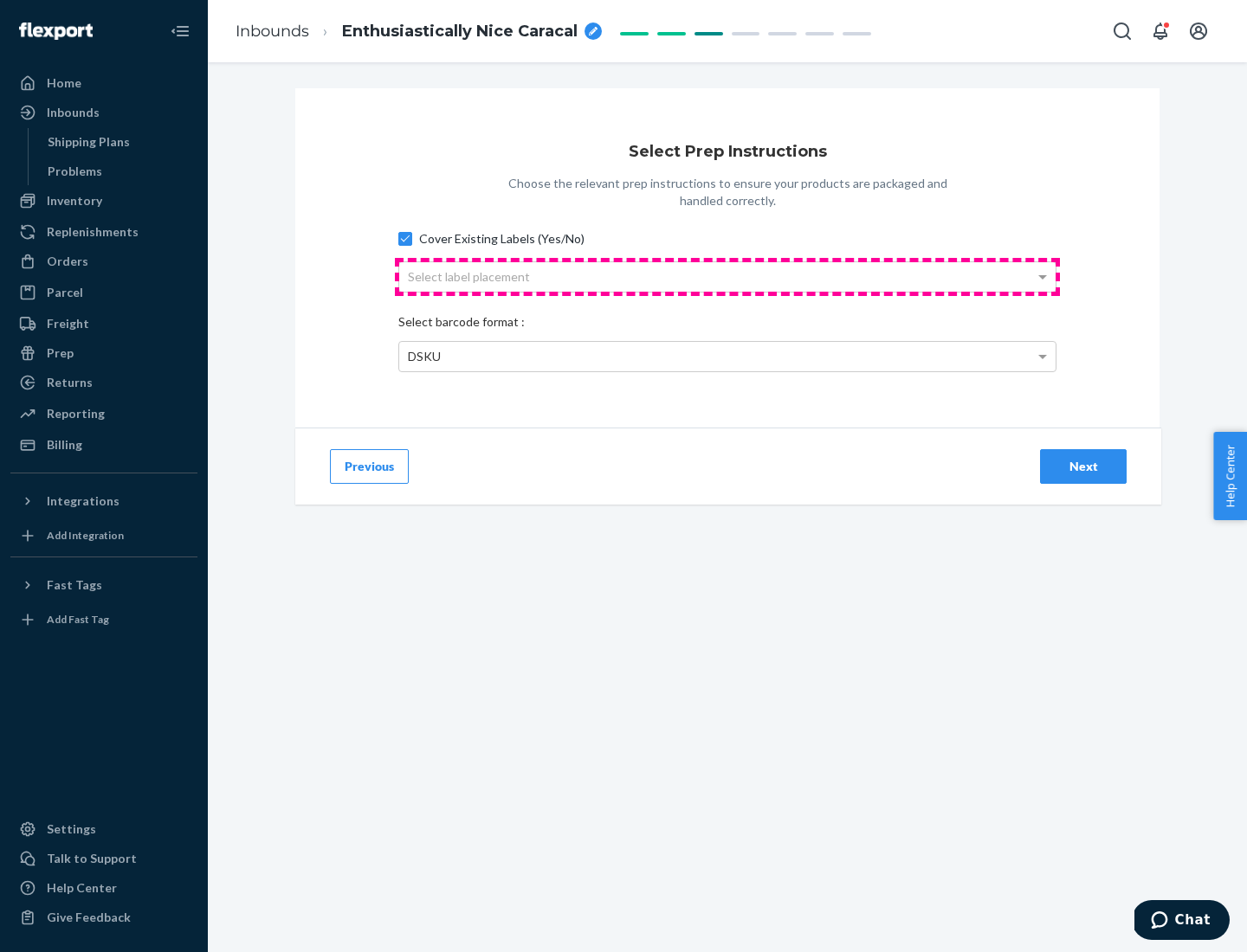
click at [727, 276] on div "Select label placement" at bounding box center [727, 277] width 656 height 29
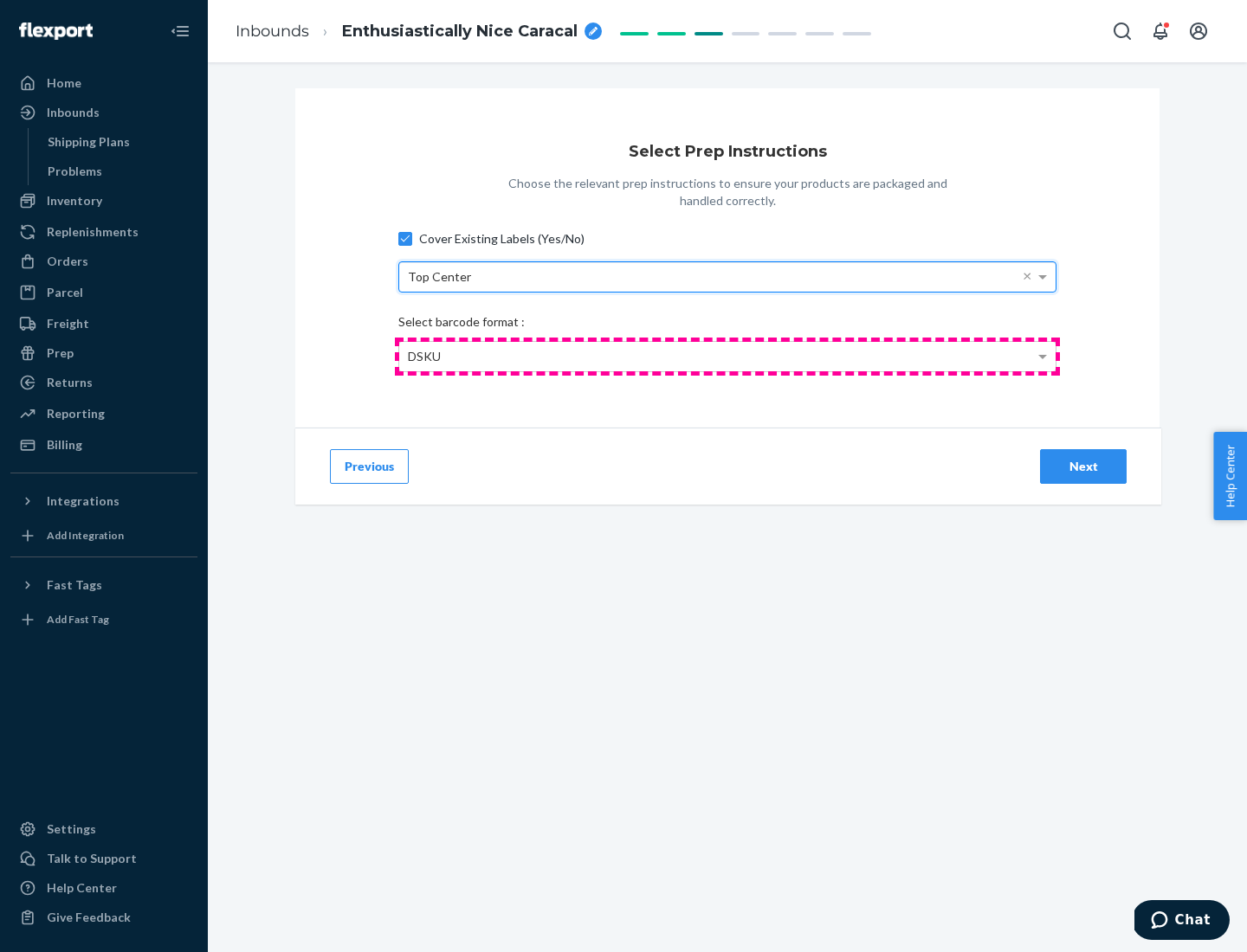
click at [727, 356] on div "DSKU" at bounding box center [727, 356] width 656 height 29
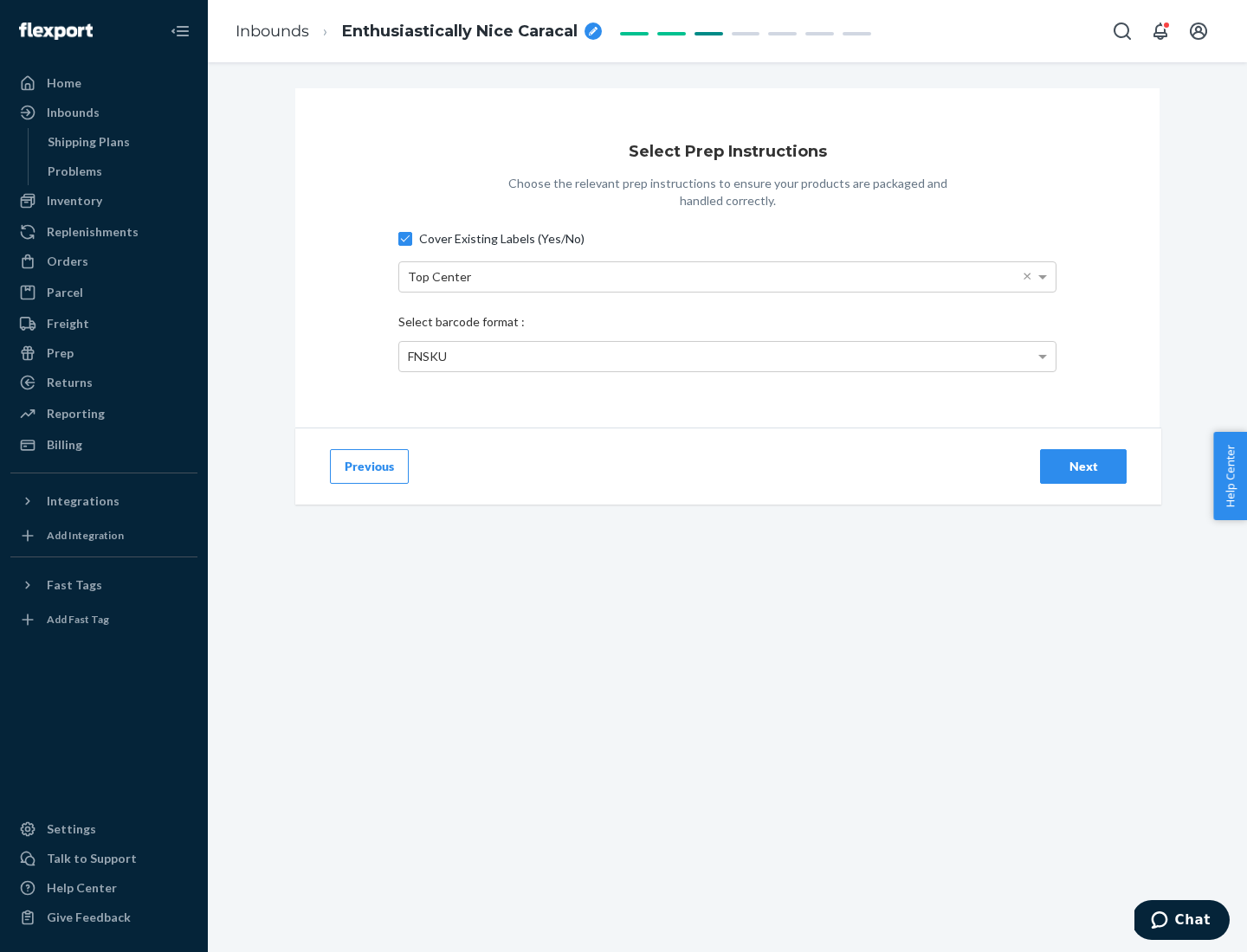
click at [1083, 465] on div "Next" at bounding box center [1083, 466] width 57 height 17
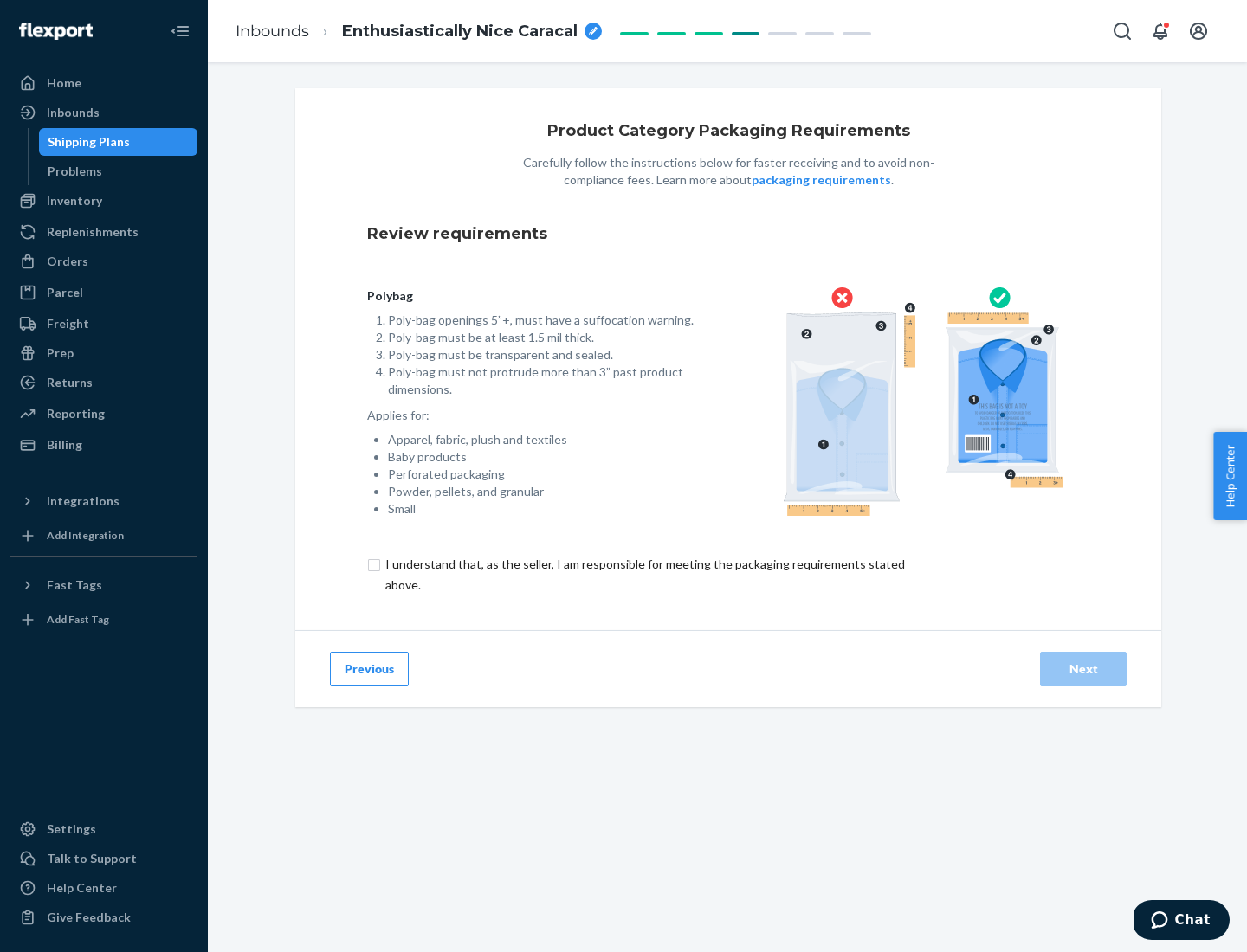
click at [643, 574] on input "checkbox" at bounding box center [655, 574] width 575 height 41
checkbox input "true"
click at [1083, 668] on div "Next" at bounding box center [1083, 669] width 57 height 17
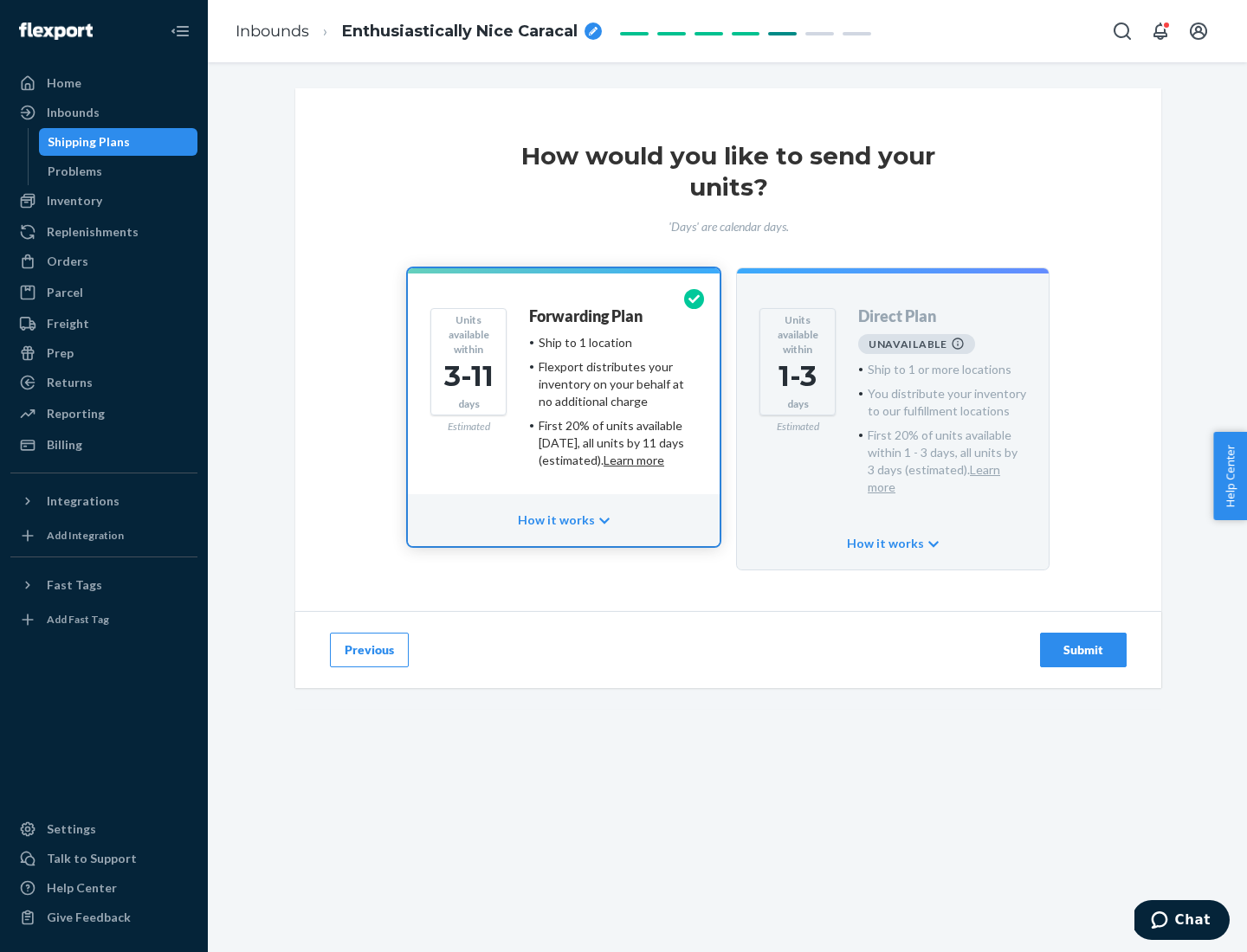
click at [587, 316] on h4 "Forwarding Plan" at bounding box center [585, 316] width 114 height 17
click at [1083, 641] on div "Submit" at bounding box center [1083, 650] width 57 height 17
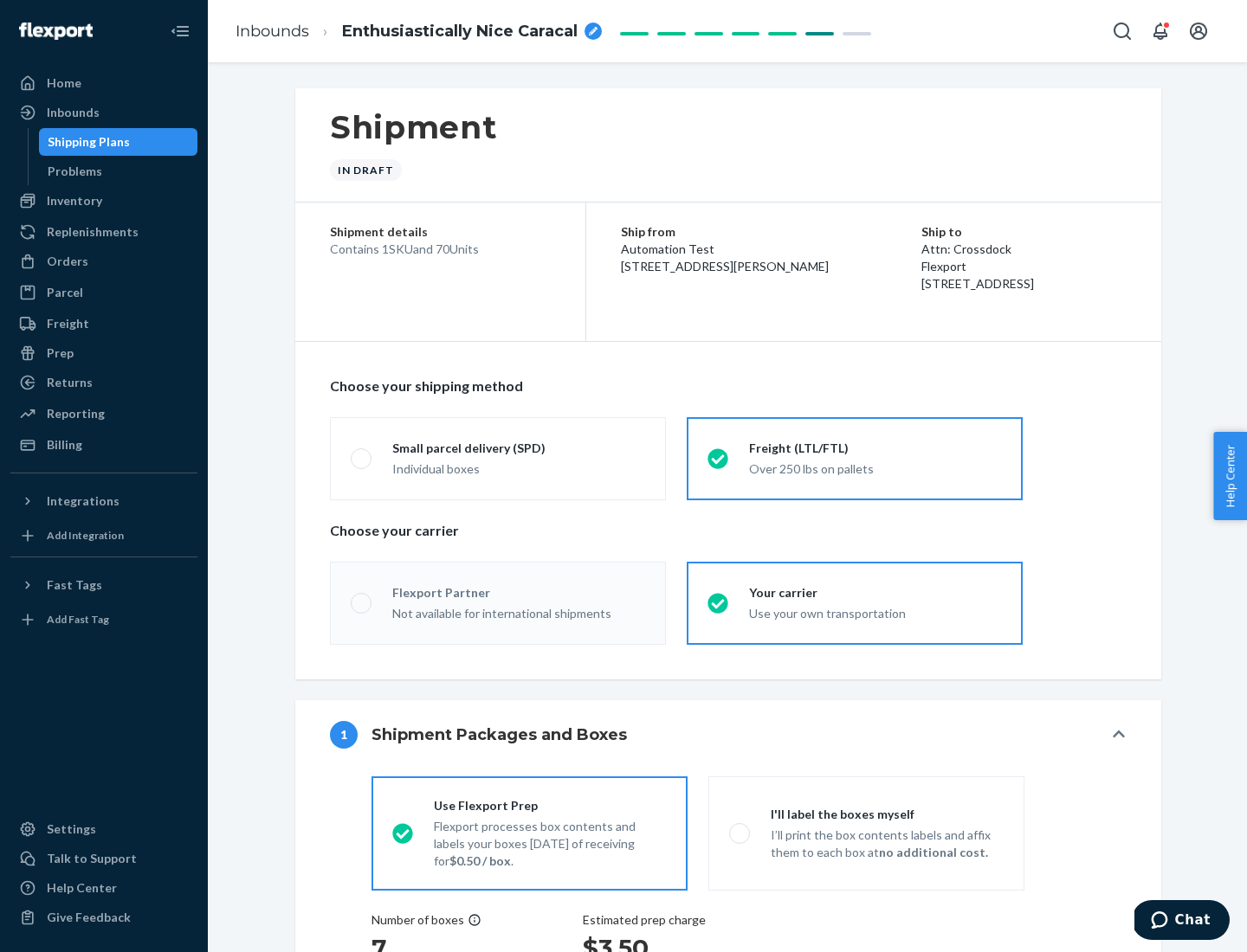
radio input "true"
radio input "false"
radio input "true"
radio input "false"
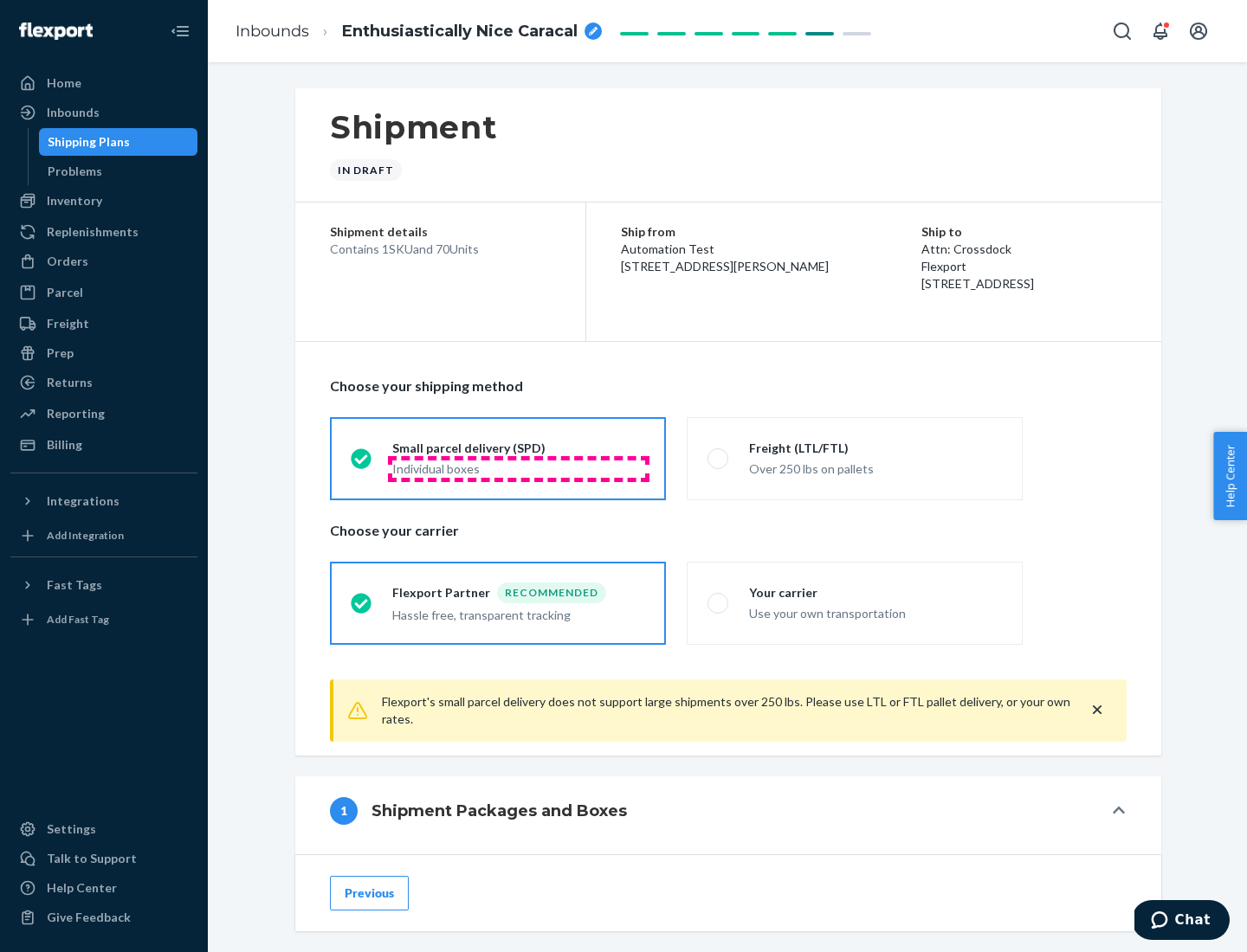
click at [519, 468] on div "Individual boxes" at bounding box center [519, 469] width 253 height 17
click at [362, 464] on input "Small parcel delivery (SPD) Individual boxes" at bounding box center [356, 458] width 11 height 11
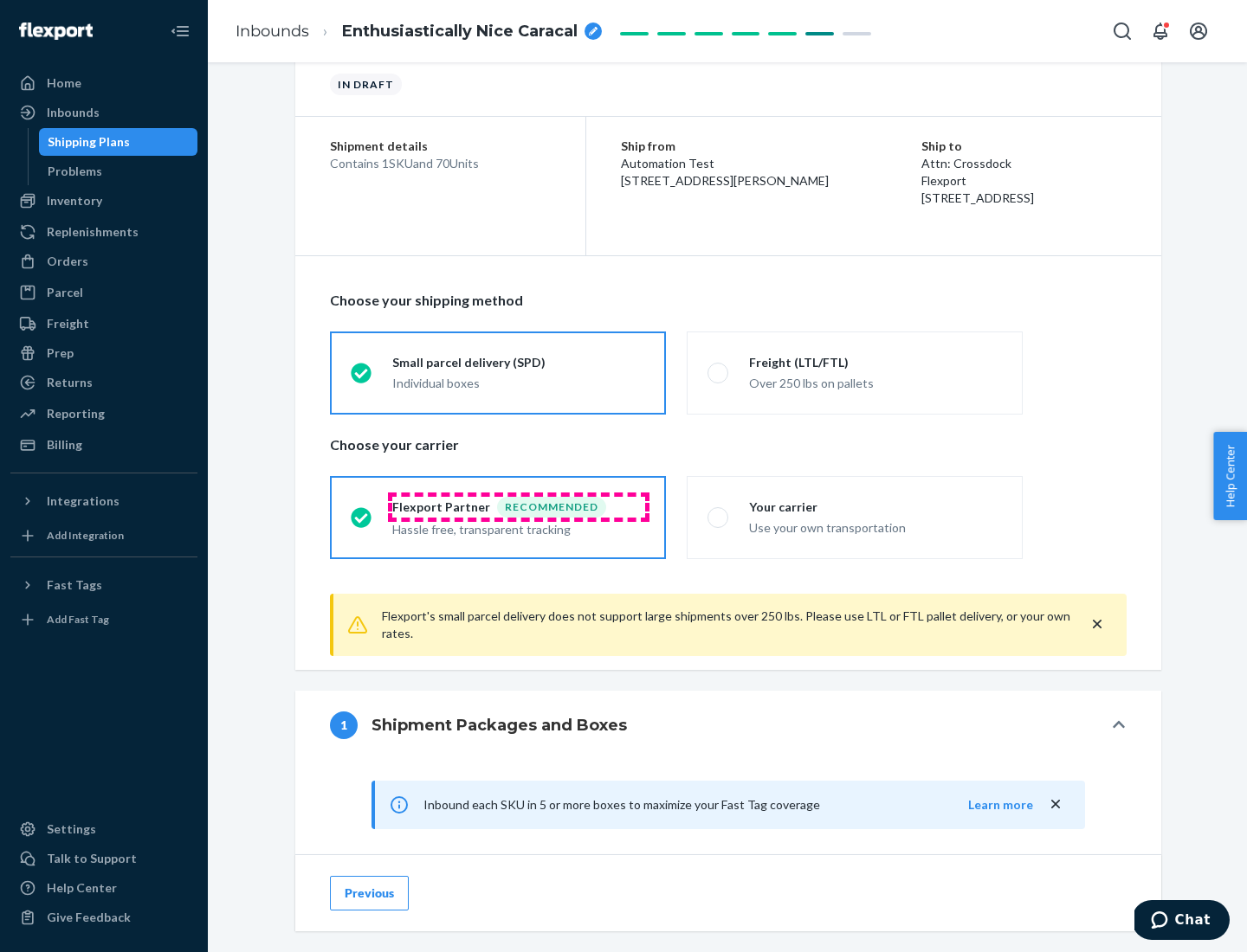
click at [519, 507] on div "Recommended" at bounding box center [551, 507] width 109 height 21
click at [362, 511] on input "Flexport Partner Recommended Hassle free, transparent tracking" at bounding box center [356, 517] width 11 height 11
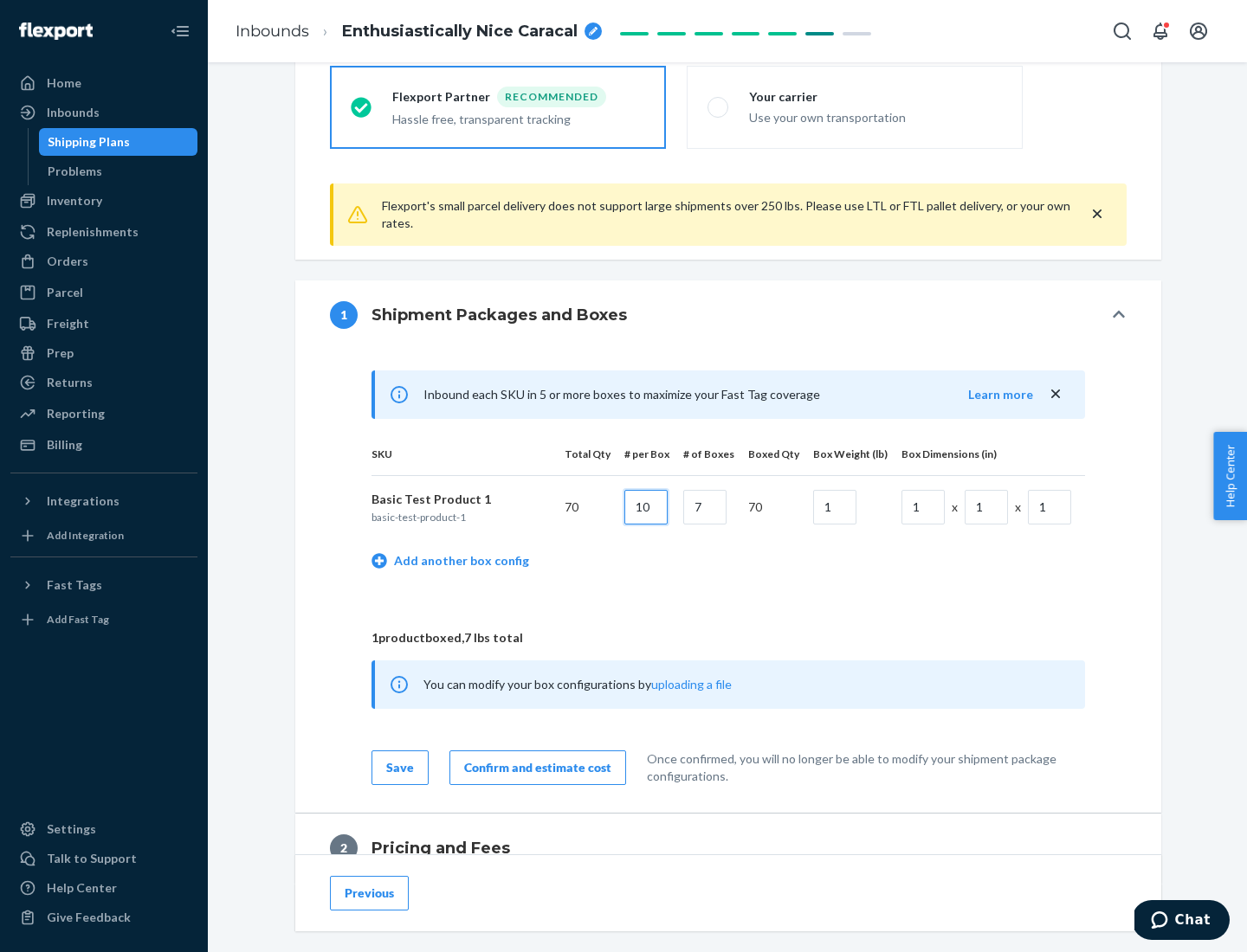
type input "10"
type input "7"
type input "1"
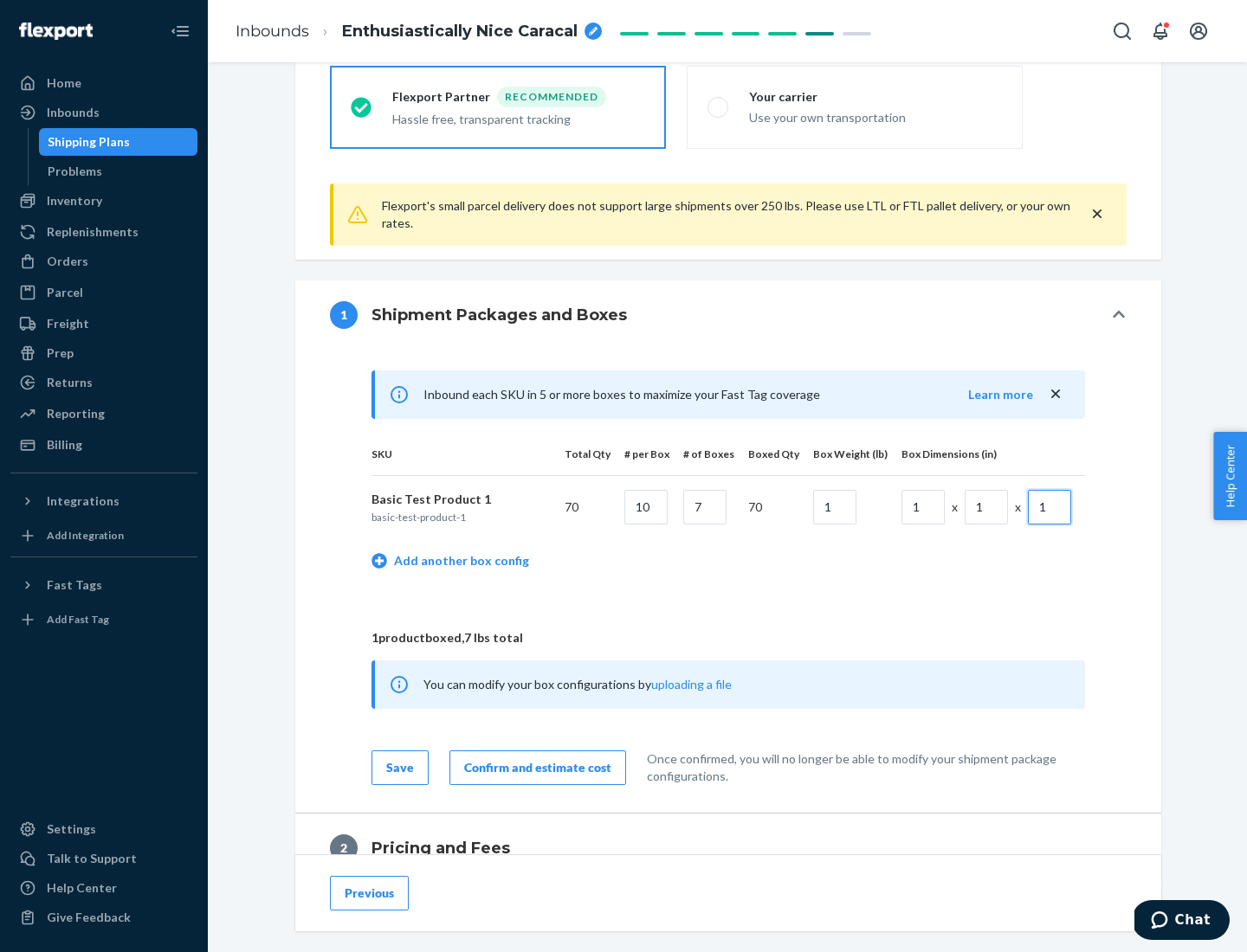
scroll to position [757, 0]
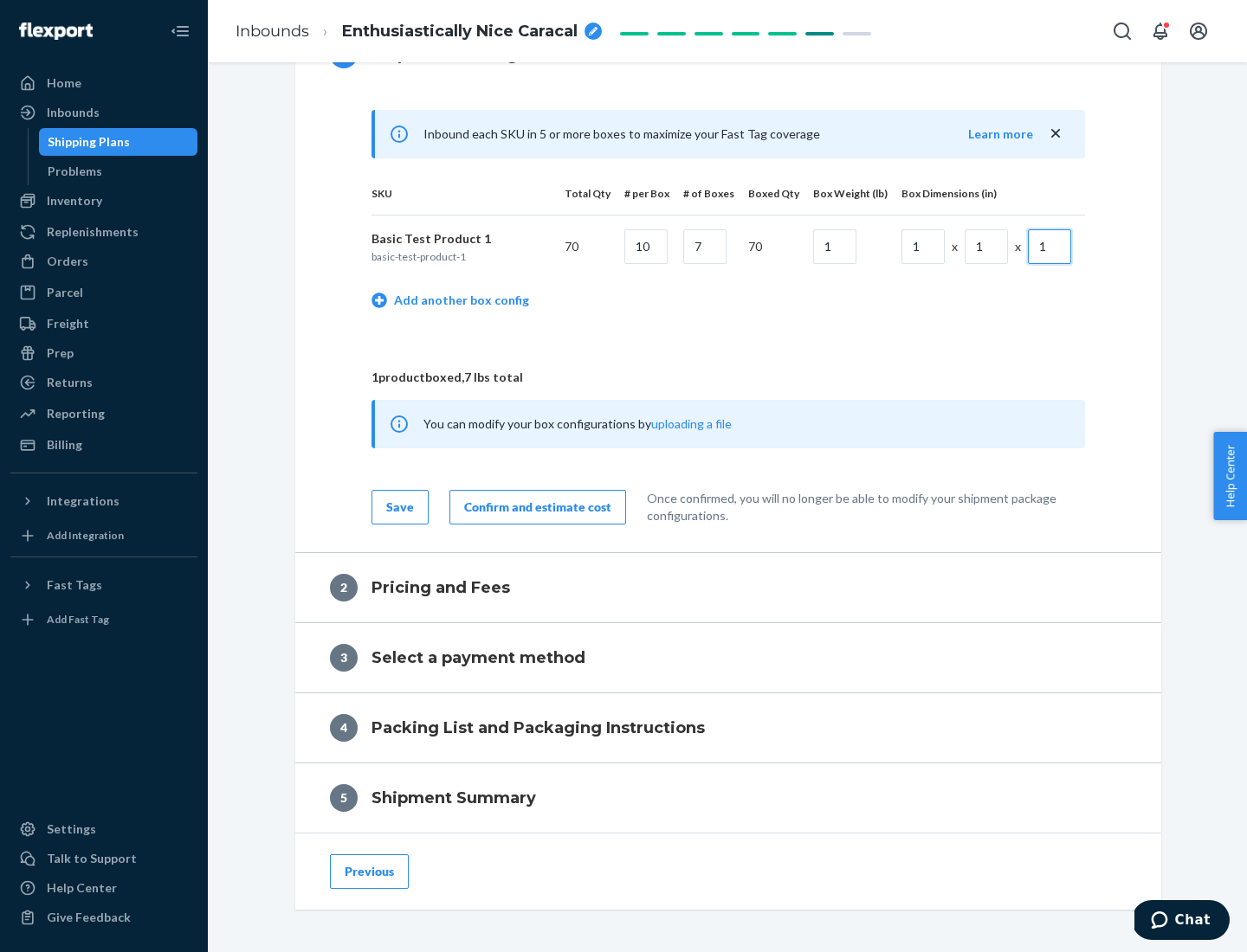
type input "1"
click at [534, 507] on div "Confirm and estimate cost" at bounding box center [537, 507] width 148 height 17
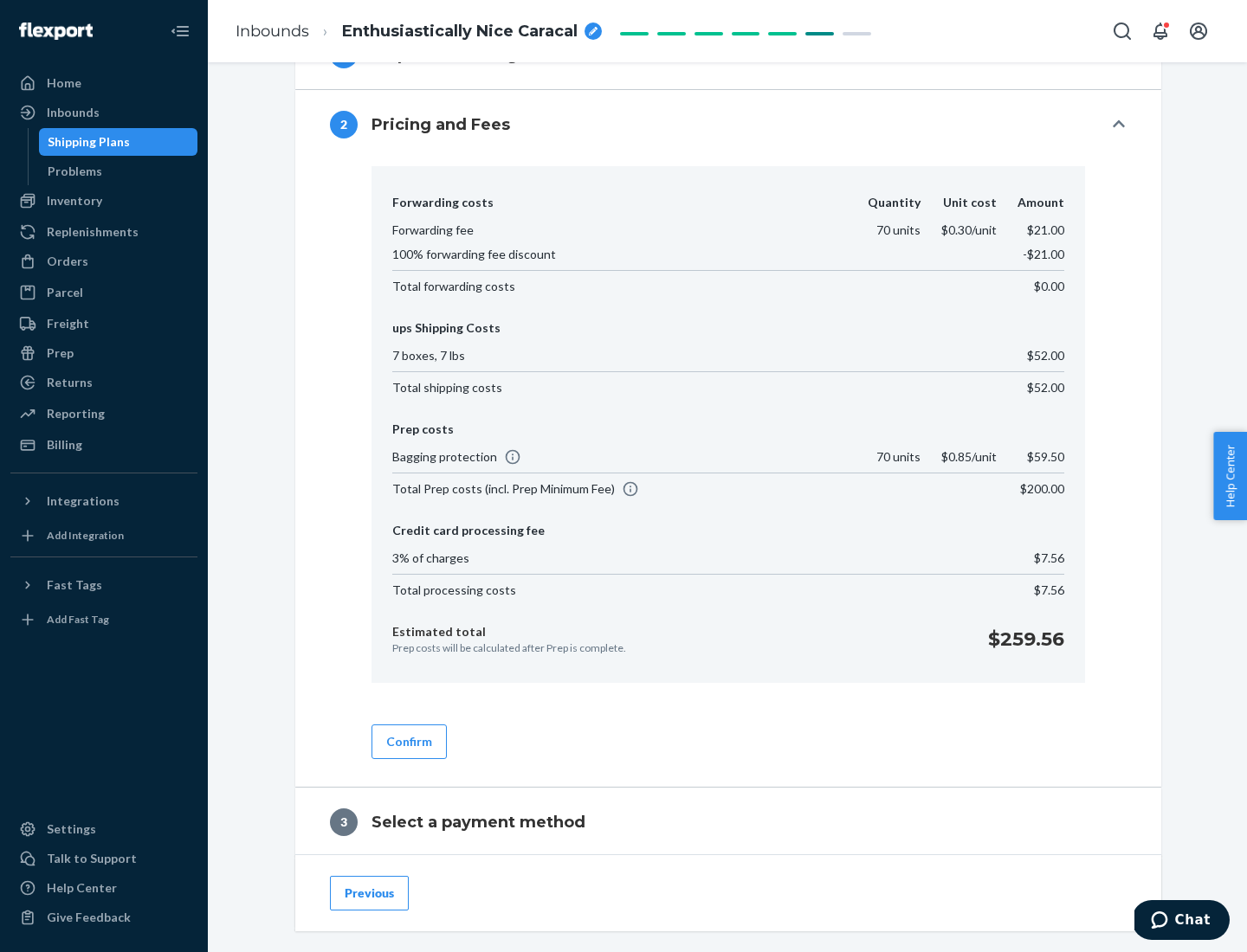
scroll to position [991, 0]
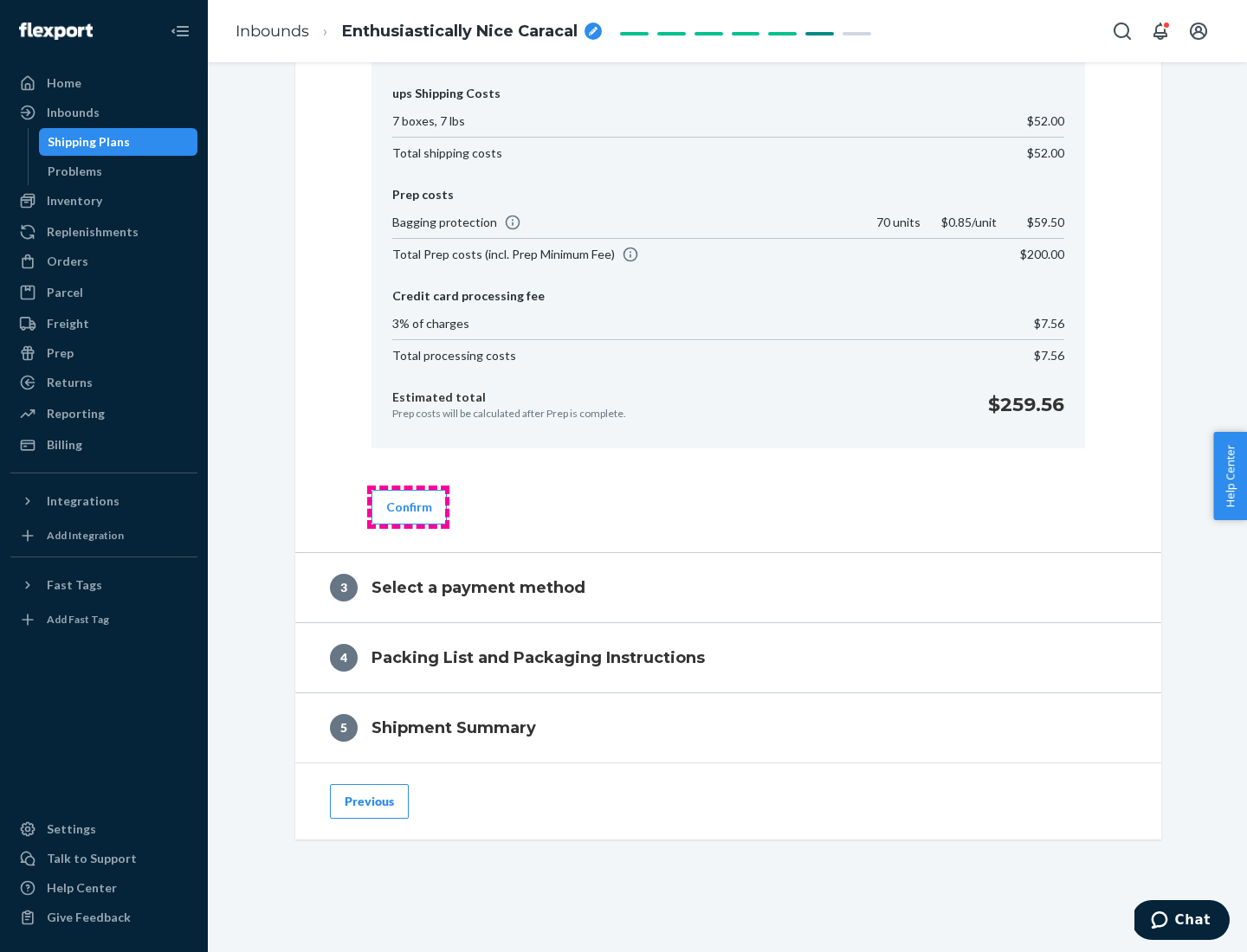
click at [408, 507] on button "Confirm" at bounding box center [409, 508] width 75 height 35
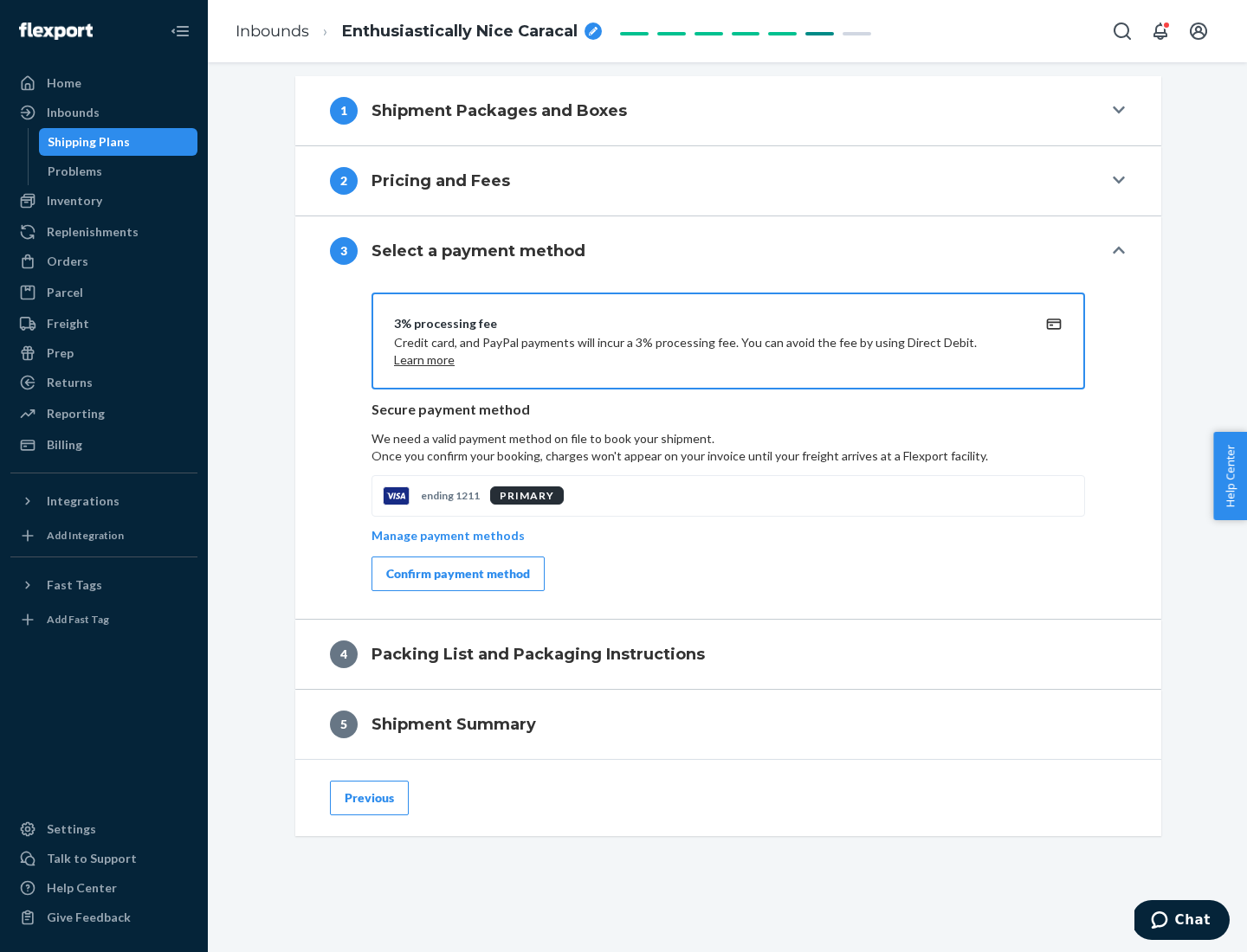
scroll to position [700, 0]
click at [456, 574] on div "Confirm payment method" at bounding box center [457, 574] width 144 height 17
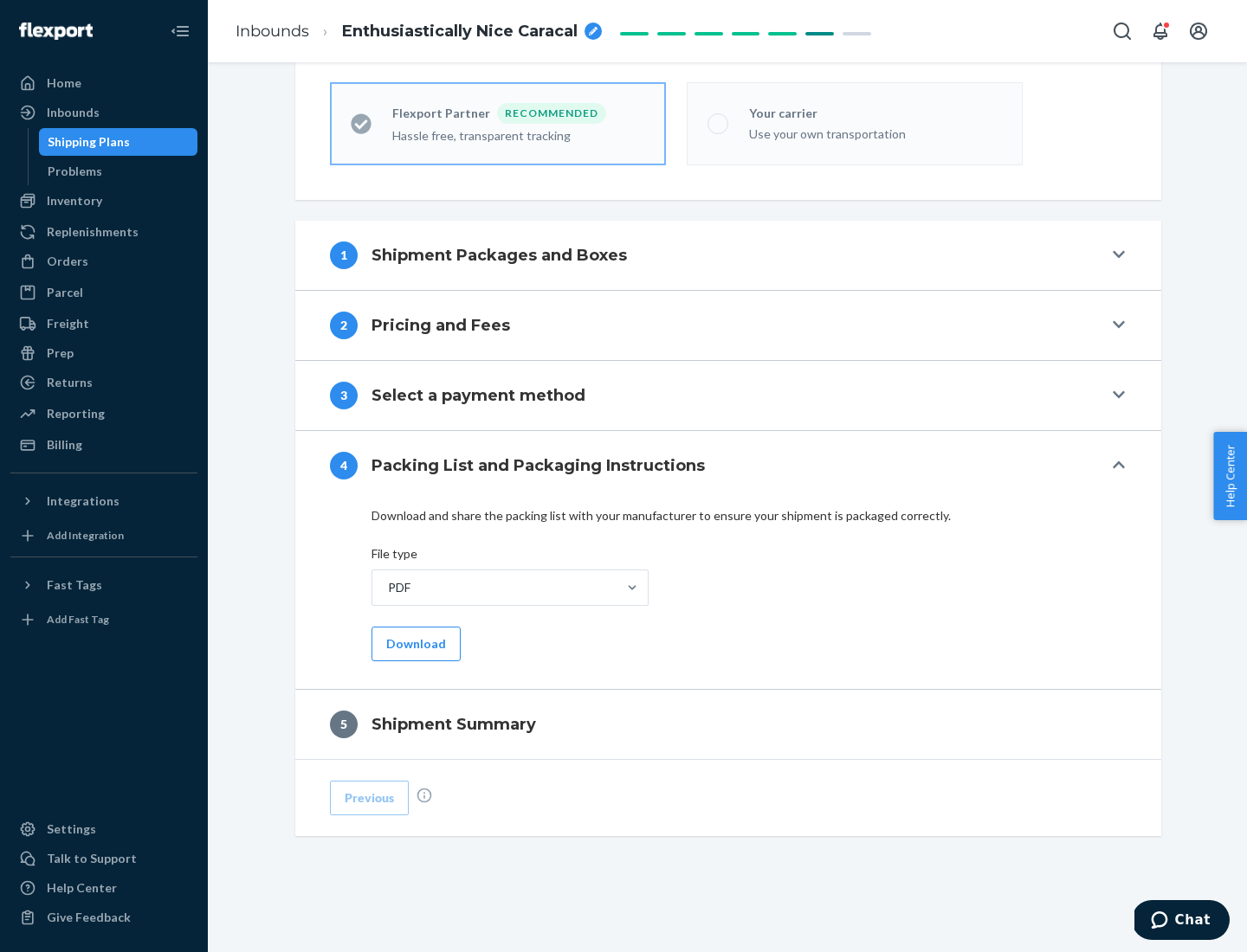
scroll to position [479, 0]
click at [414, 643] on button "Download" at bounding box center [415, 644] width 89 height 35
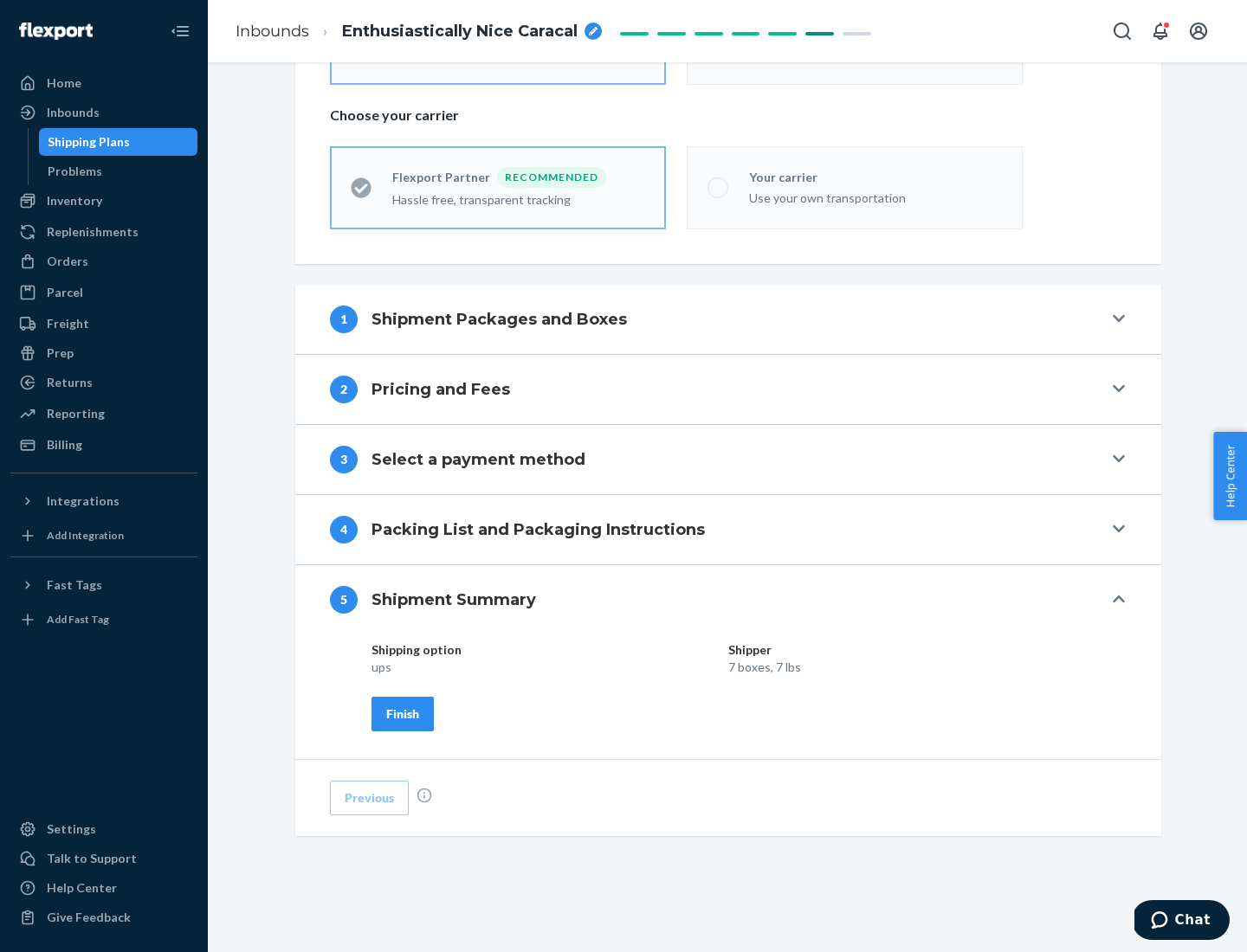
scroll to position [416, 0]
